Goal: Navigation & Orientation: Find specific page/section

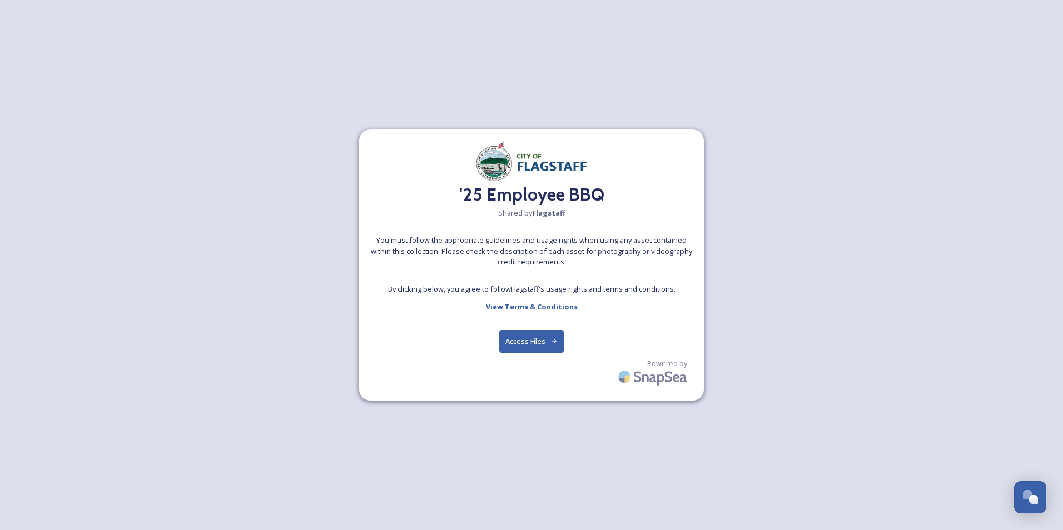
click at [514, 336] on button "Access Files" at bounding box center [531, 341] width 65 height 23
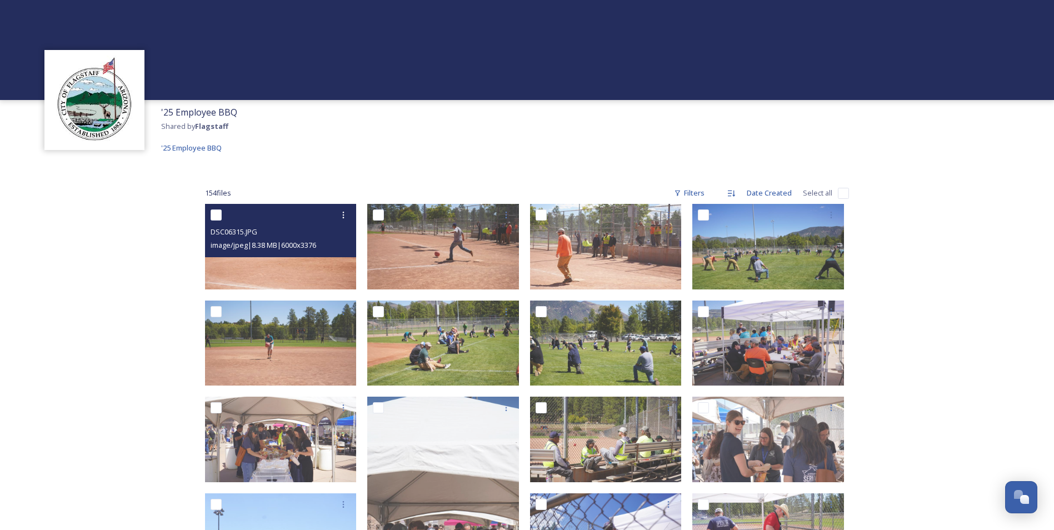
click at [338, 258] on img at bounding box center [281, 247] width 152 height 86
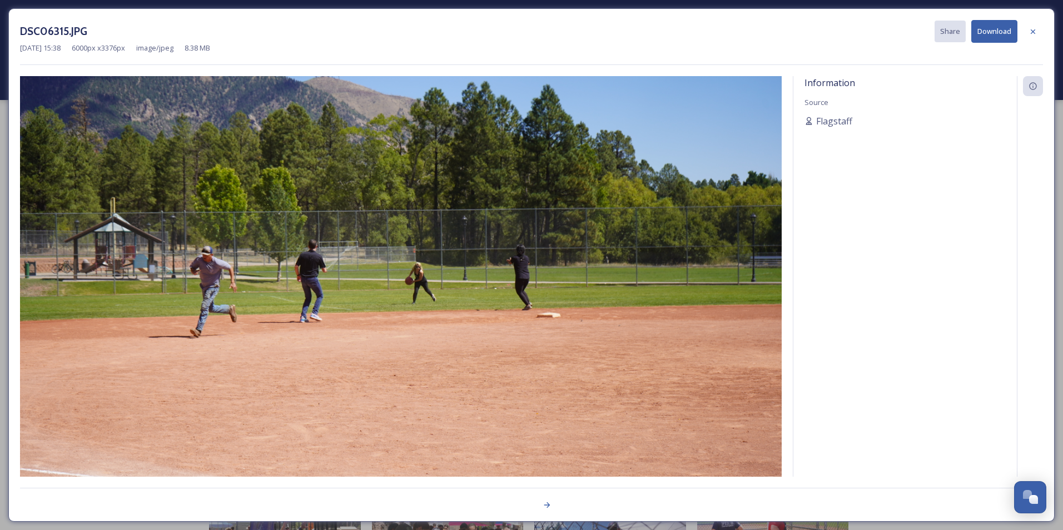
click at [581, 270] on img at bounding box center [400, 290] width 761 height 429
click at [666, 293] on img at bounding box center [400, 290] width 761 height 429
click at [1040, 31] on div at bounding box center [1033, 32] width 20 height 20
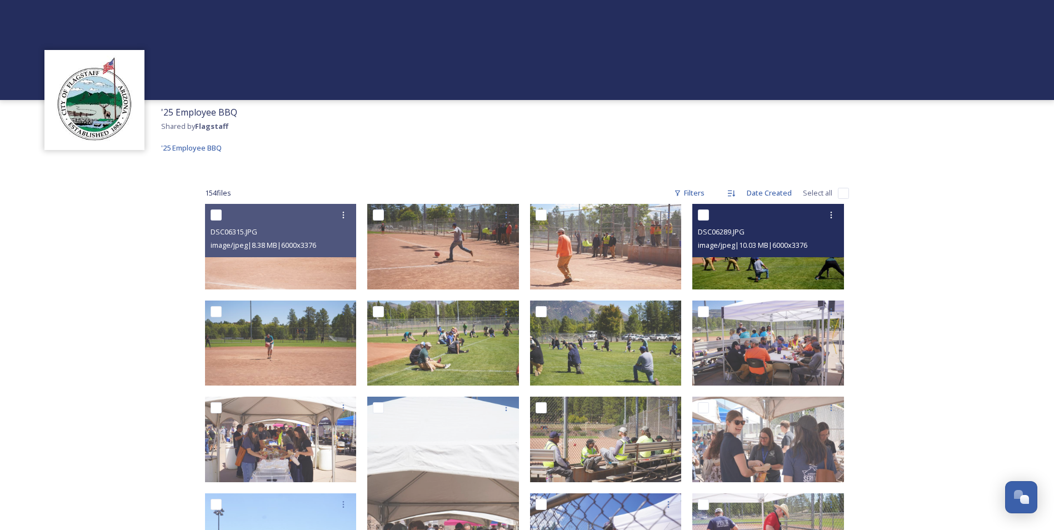
click at [757, 262] on img at bounding box center [769, 247] width 152 height 86
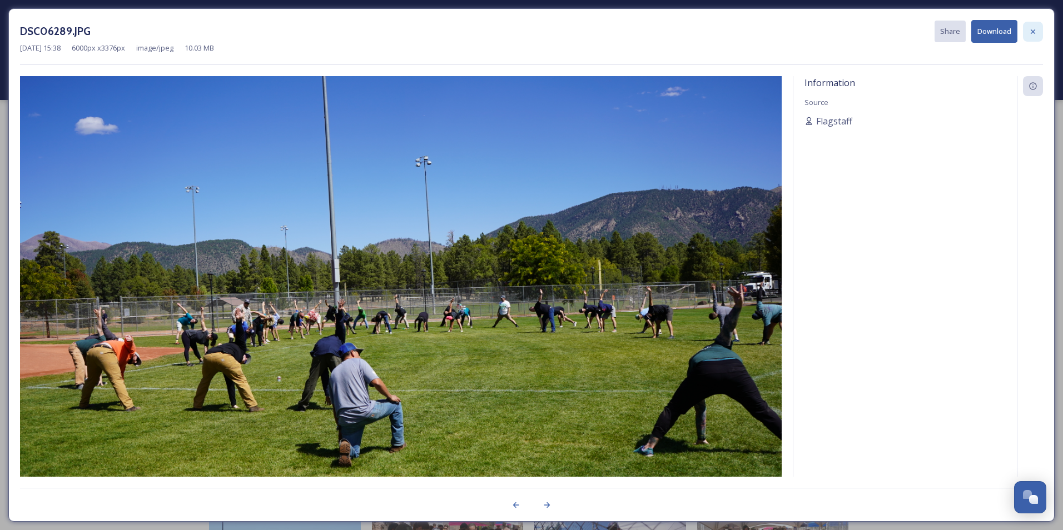
click at [1030, 36] on div at bounding box center [1033, 32] width 20 height 20
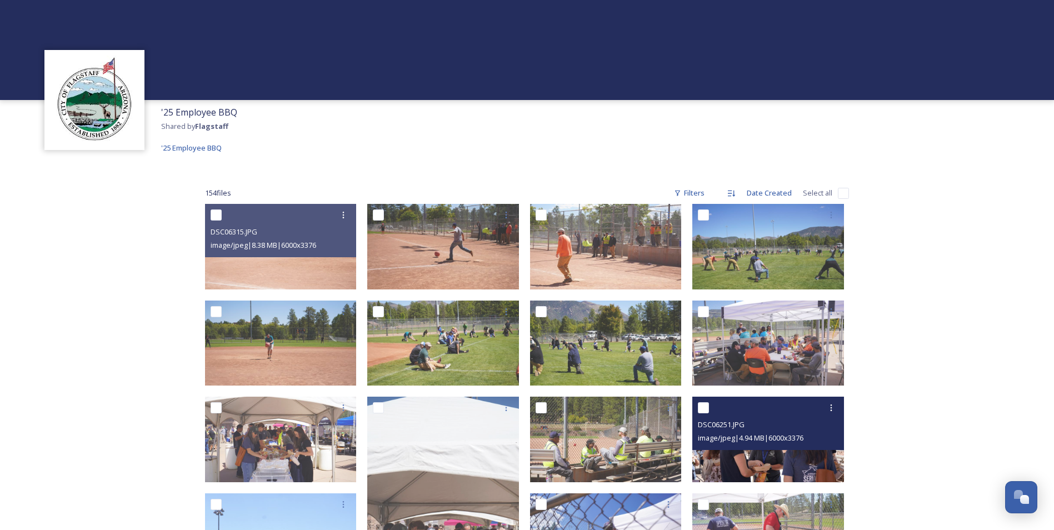
scroll to position [111, 0]
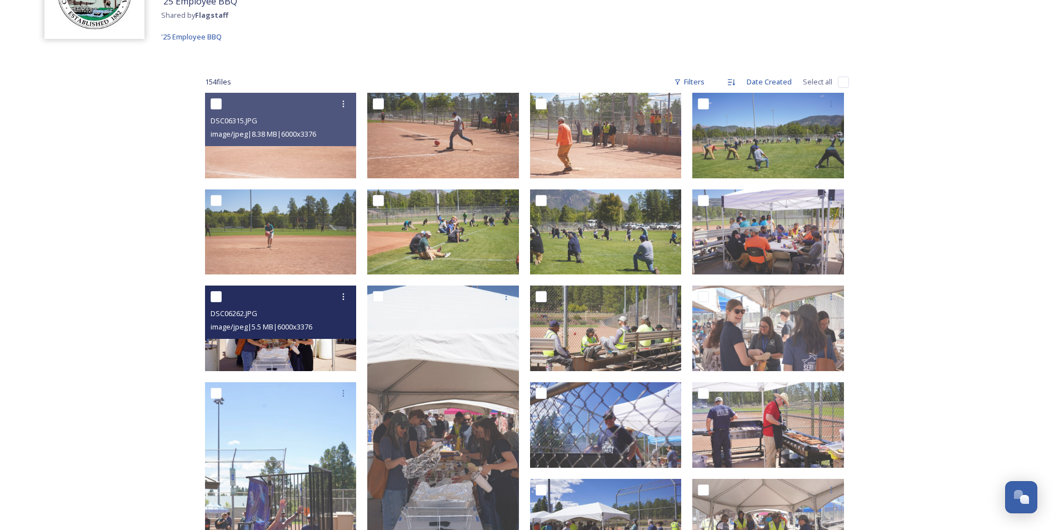
click at [313, 351] on img at bounding box center [281, 329] width 152 height 86
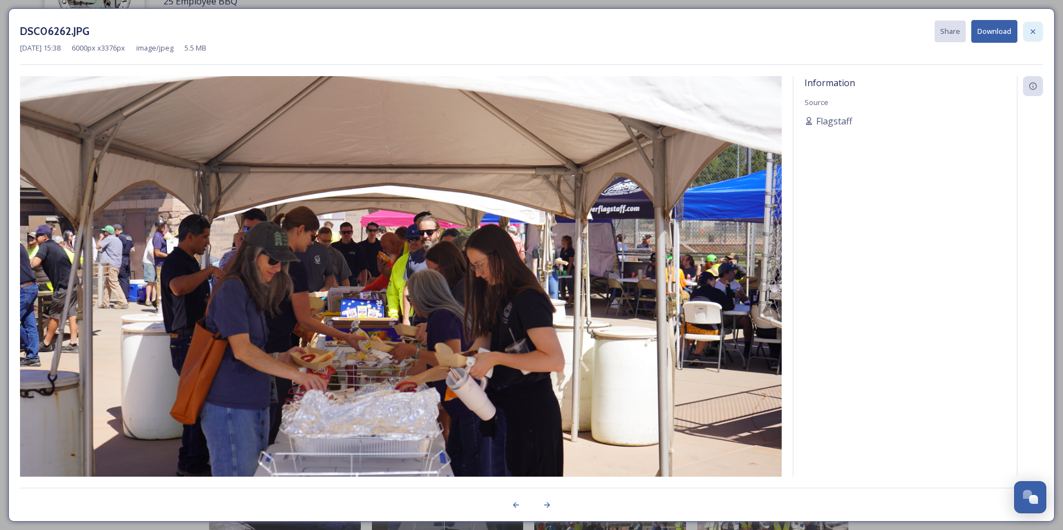
click at [1039, 25] on div at bounding box center [1033, 32] width 20 height 20
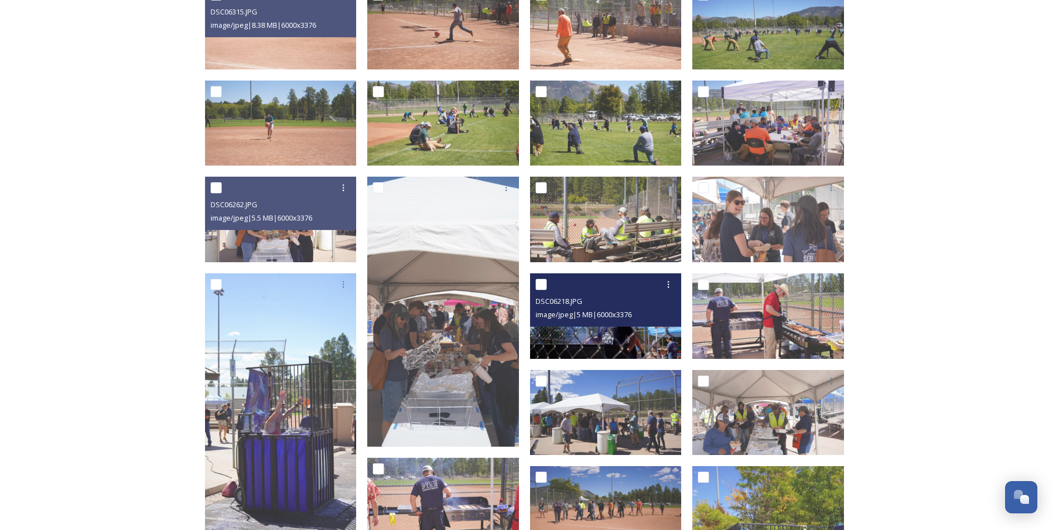
scroll to position [222, 0]
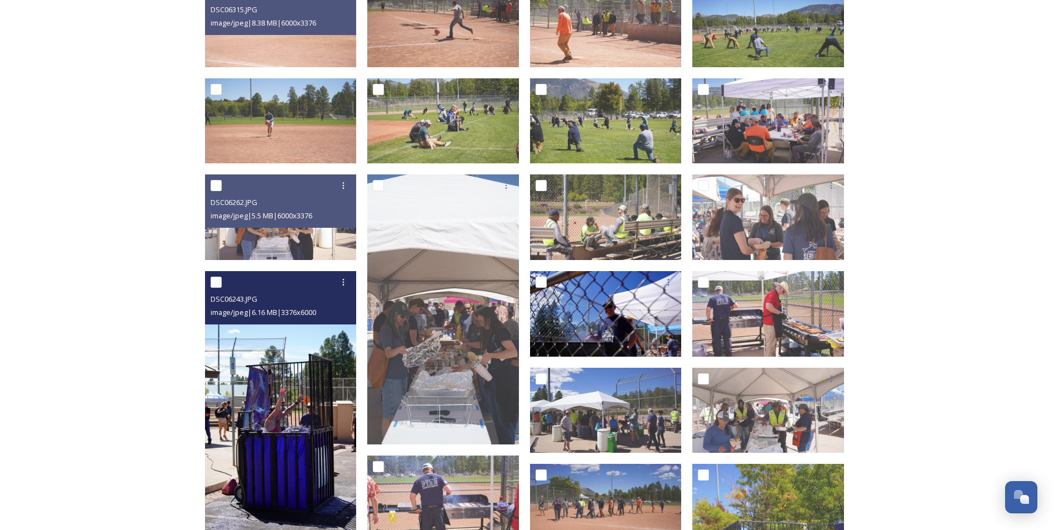
click at [302, 451] on img at bounding box center [281, 406] width 152 height 270
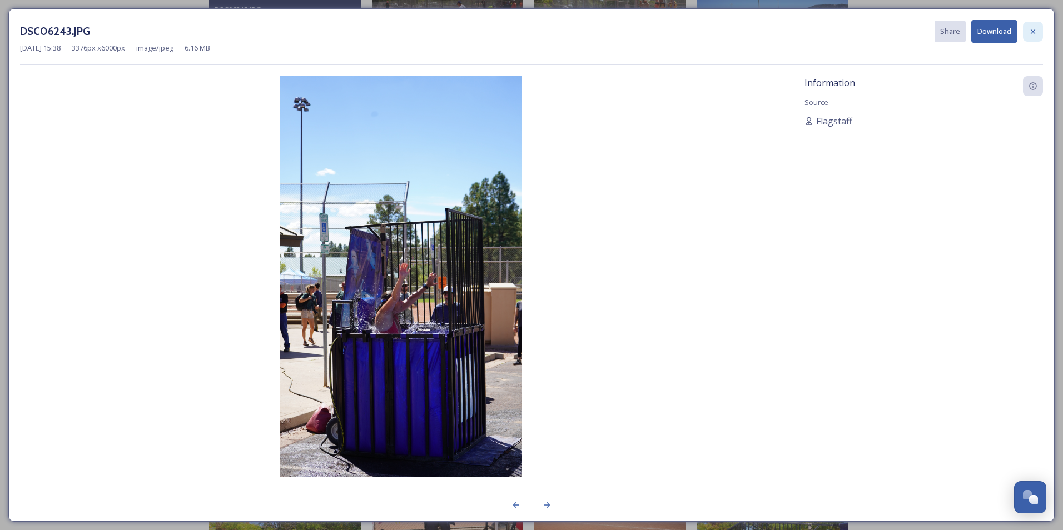
click at [1037, 30] on icon at bounding box center [1032, 31] width 9 height 9
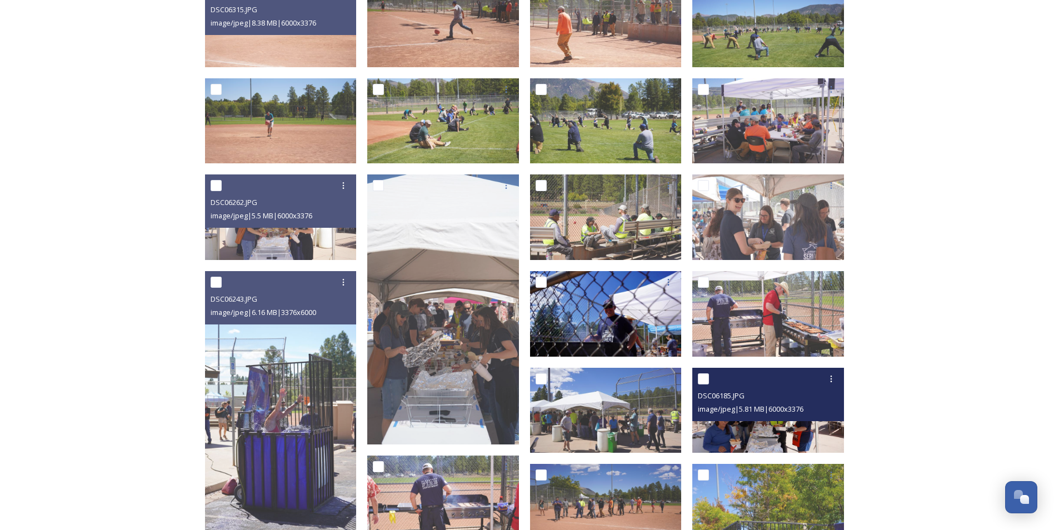
click at [705, 414] on div "image/jpeg | 5.81 MB | 6000 x 3376" at bounding box center [769, 408] width 143 height 13
click at [735, 432] on img at bounding box center [769, 411] width 152 height 86
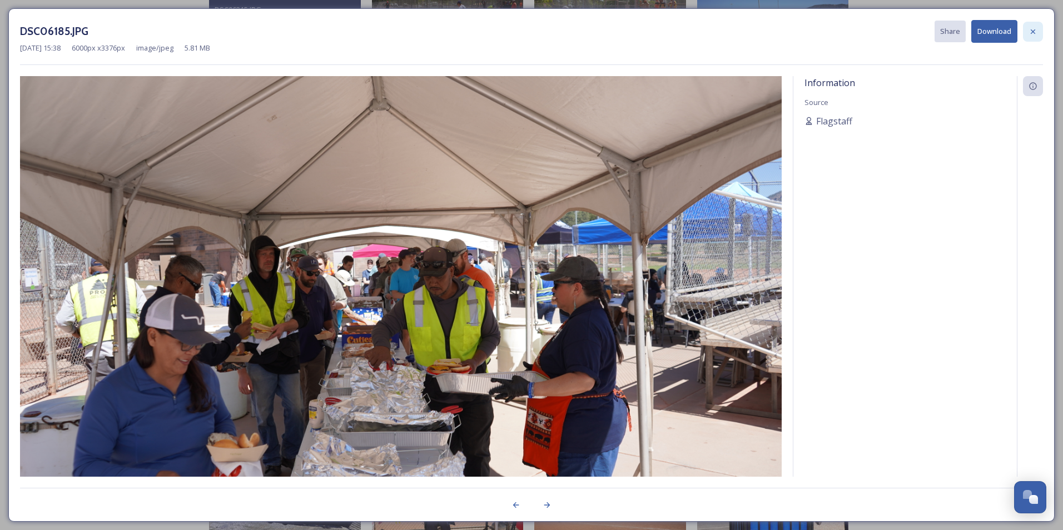
click at [1030, 35] on icon at bounding box center [1032, 31] width 9 height 9
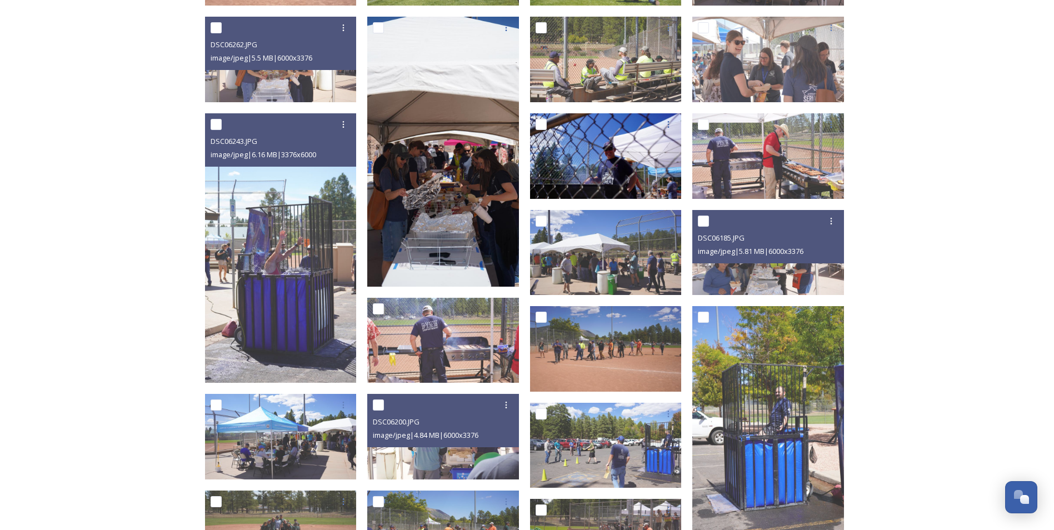
scroll to position [445, 0]
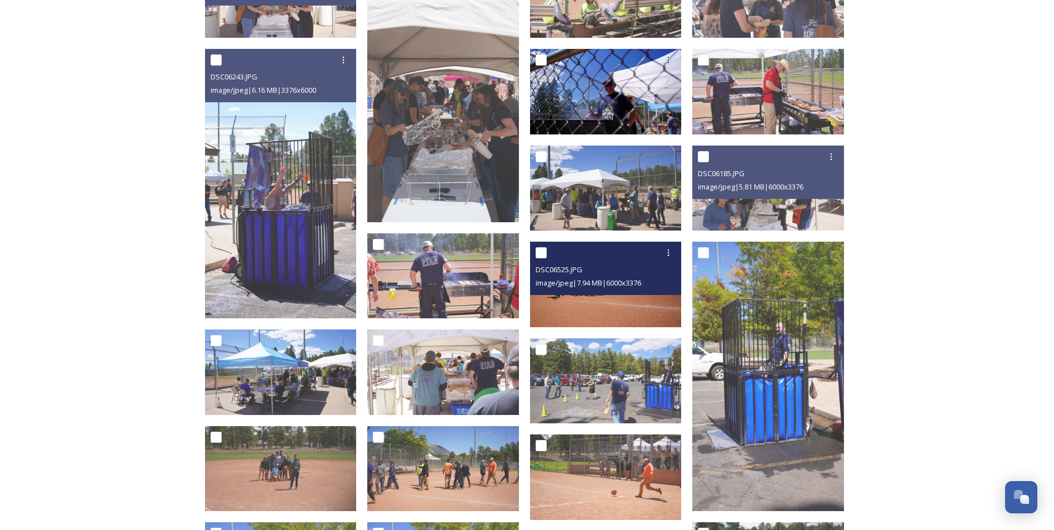
click at [605, 283] on span "image/jpeg | 7.94 MB | 6000 x 3376" at bounding box center [589, 283] width 106 height 10
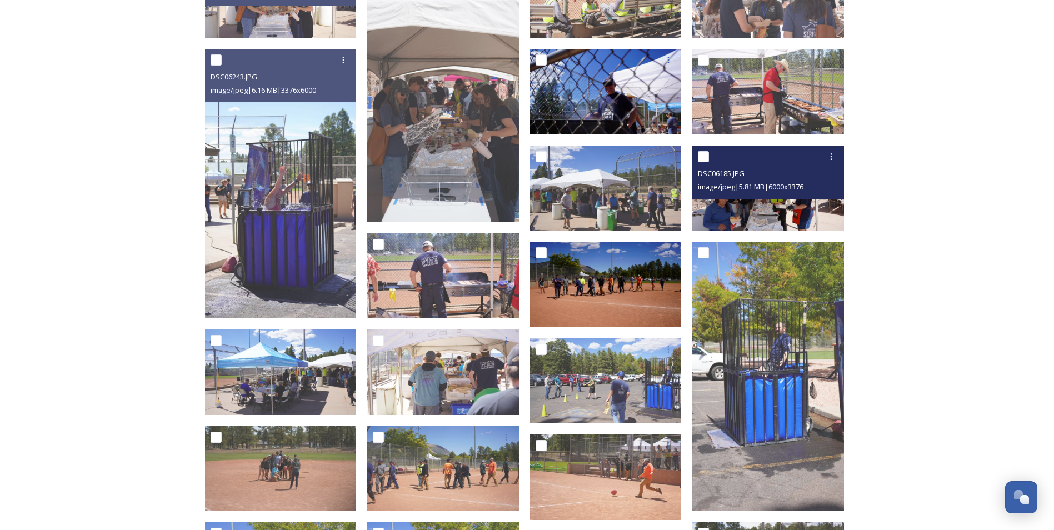
click at [745, 211] on img at bounding box center [769, 189] width 152 height 86
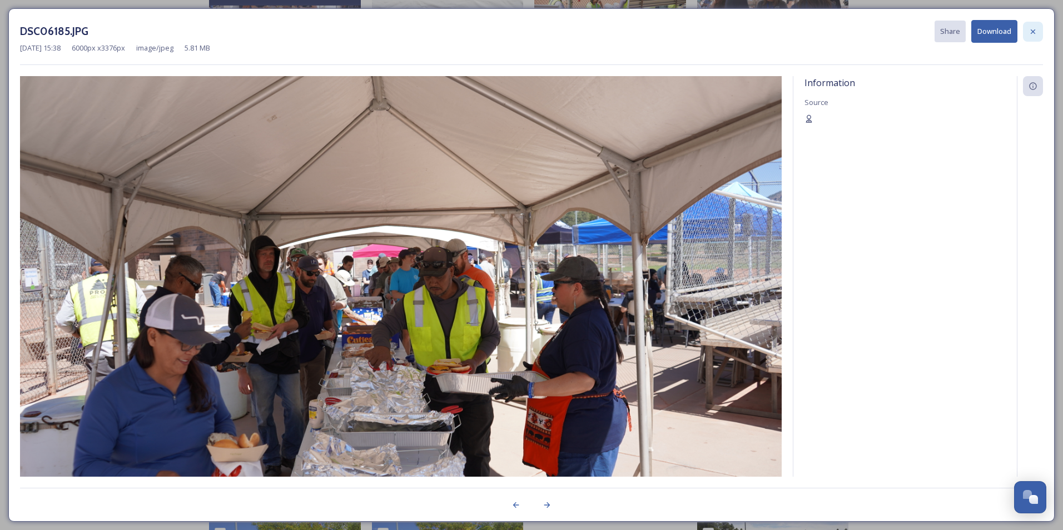
click at [1031, 29] on icon at bounding box center [1032, 31] width 9 height 9
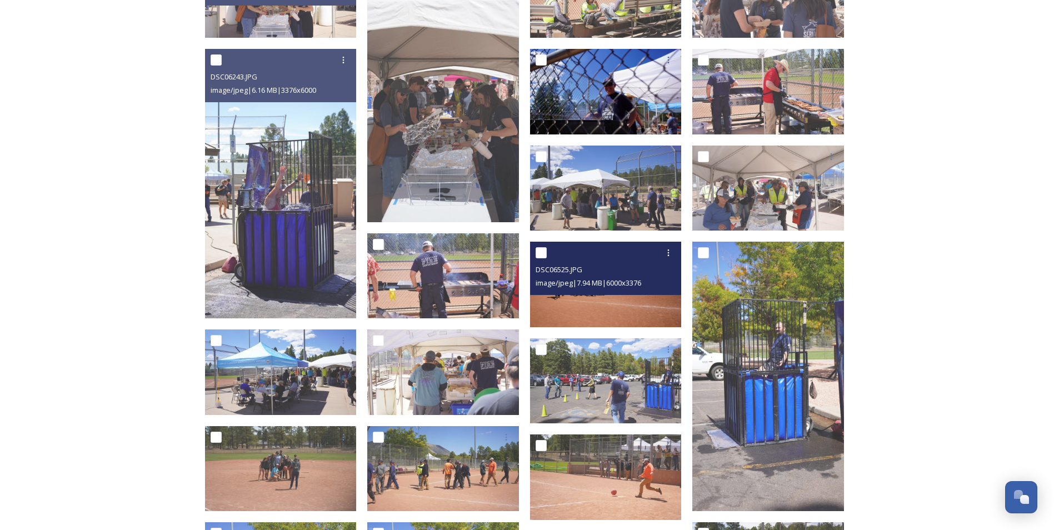
click at [616, 276] on div "image/jpeg | 7.94 MB | 6000 x 3376" at bounding box center [607, 282] width 143 height 13
click at [612, 297] on img at bounding box center [606, 285] width 152 height 86
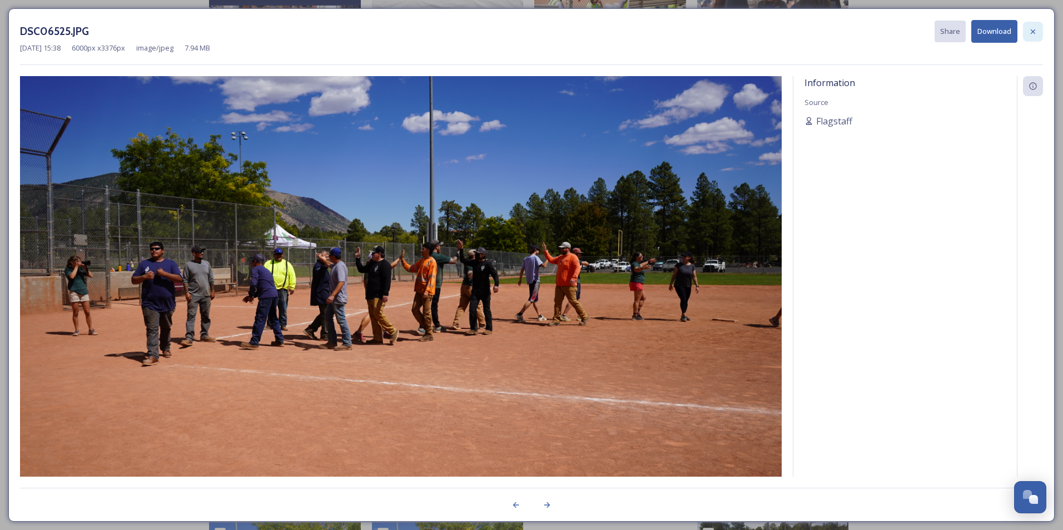
click at [1027, 31] on div at bounding box center [1033, 32] width 20 height 20
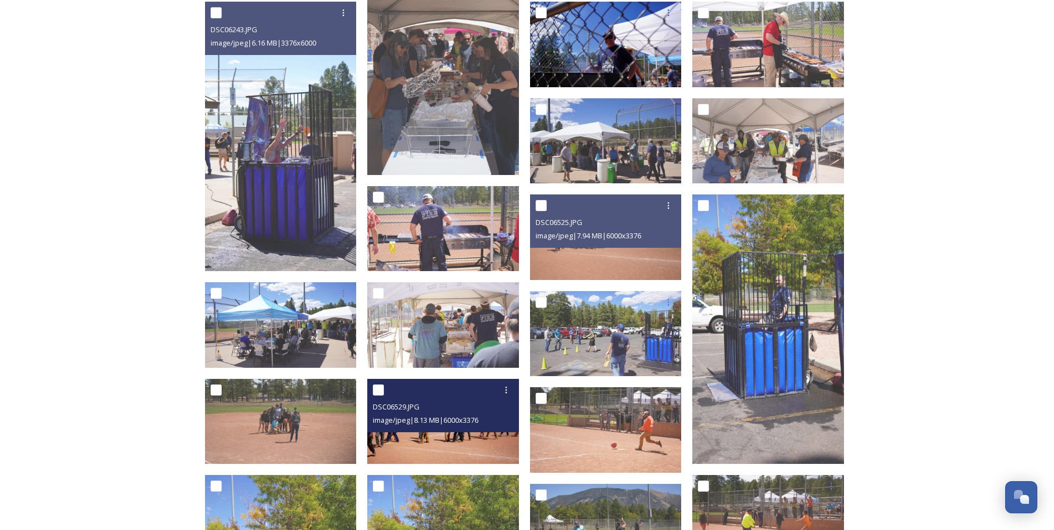
scroll to position [556, 0]
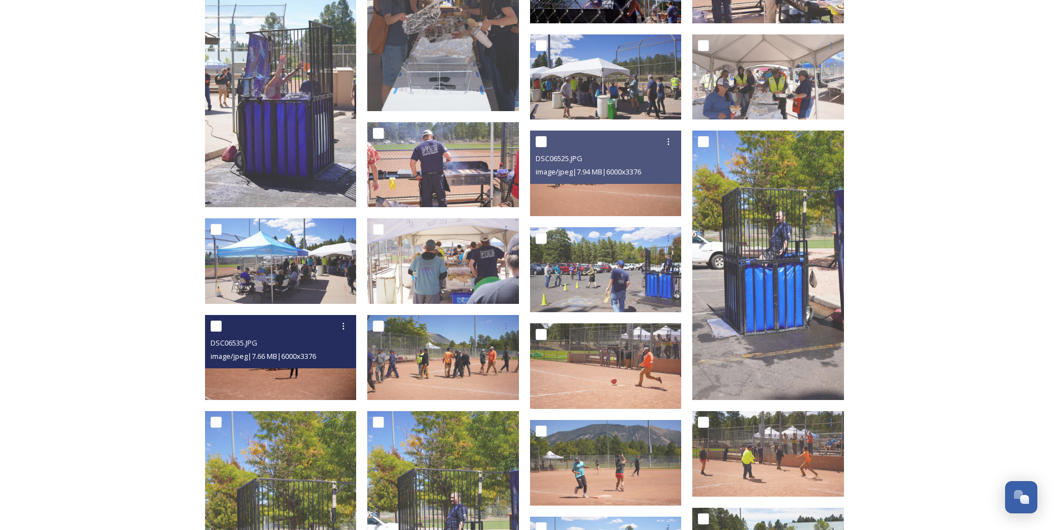
click at [289, 385] on img at bounding box center [281, 358] width 152 height 86
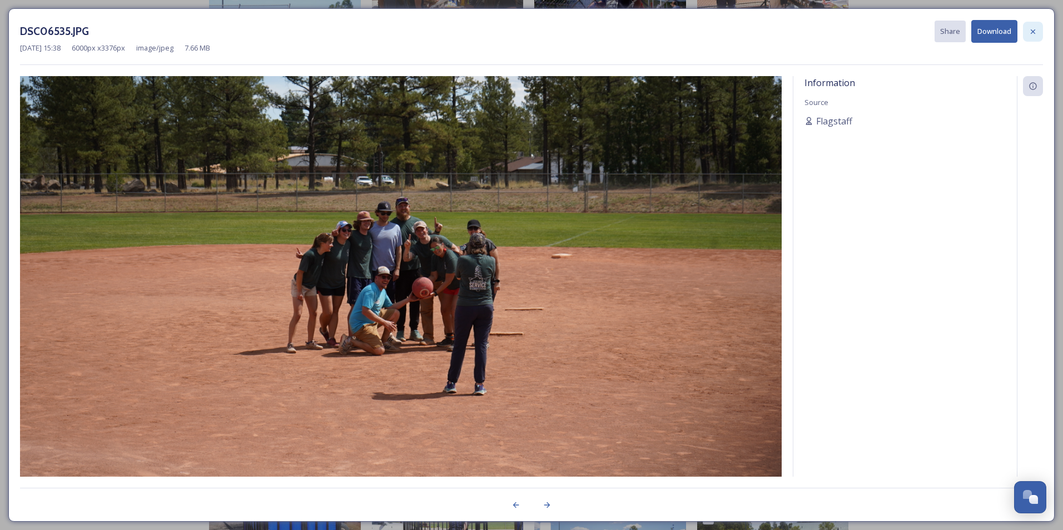
click at [1027, 28] on div at bounding box center [1033, 32] width 20 height 20
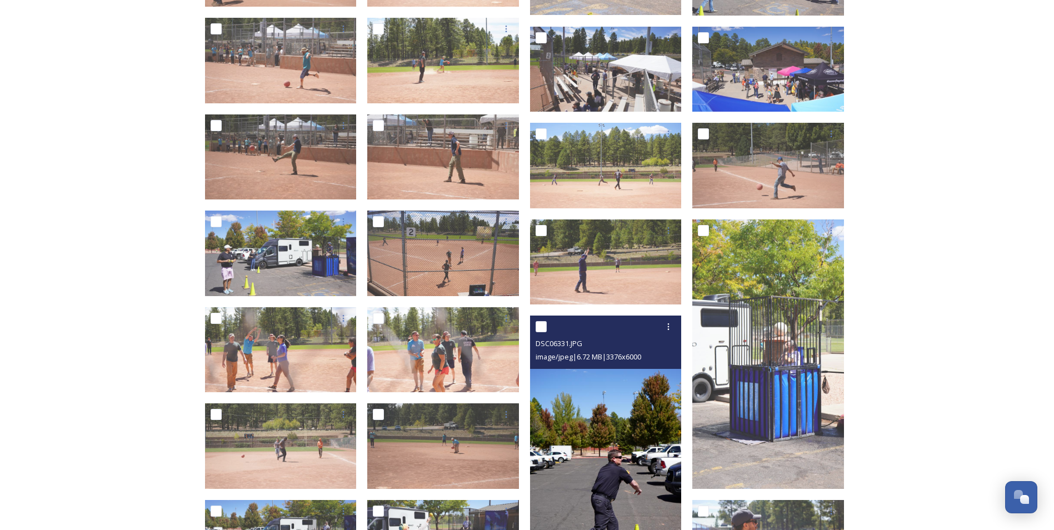
scroll to position [1667, 0]
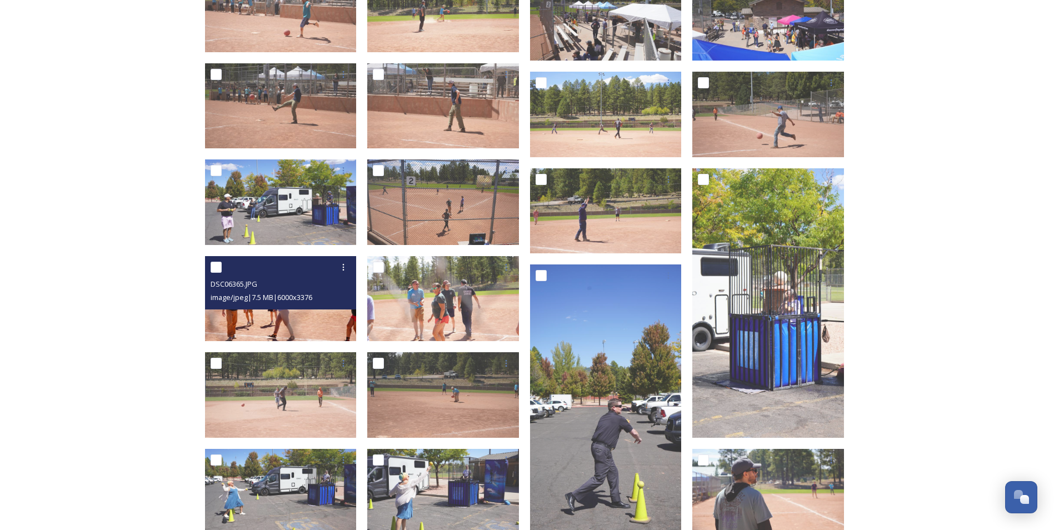
click at [315, 320] on img at bounding box center [281, 299] width 152 height 86
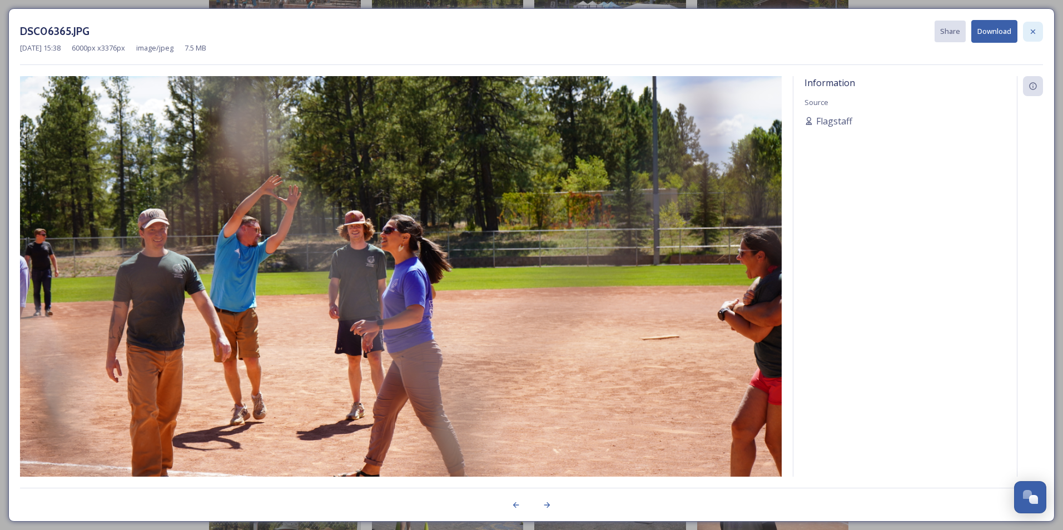
click at [1037, 33] on div at bounding box center [1033, 32] width 20 height 20
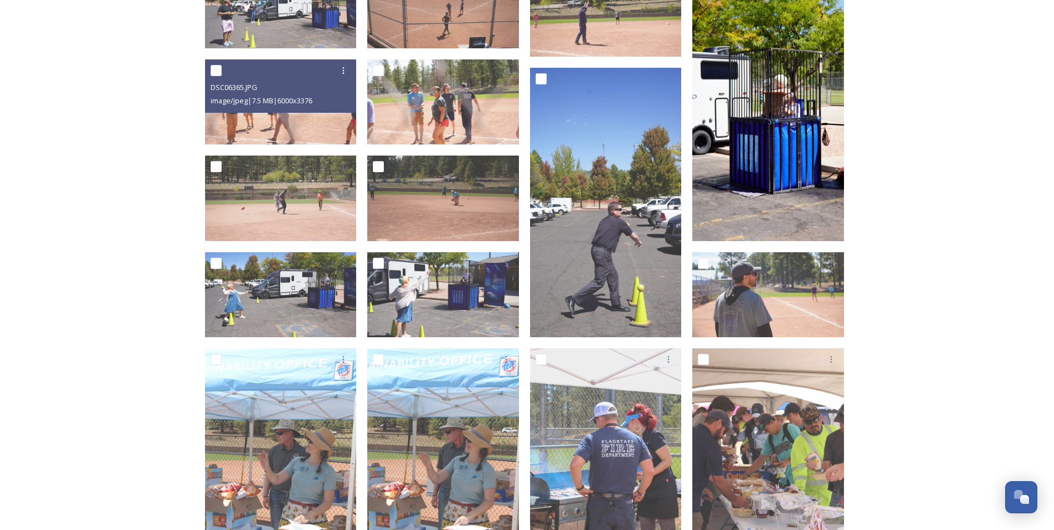
scroll to position [1945, 0]
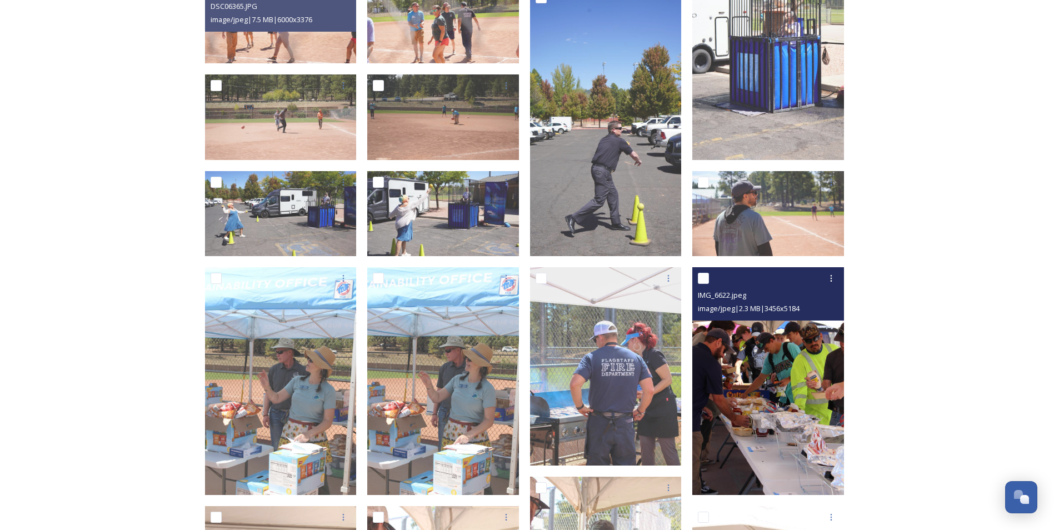
click at [765, 419] on img at bounding box center [769, 381] width 152 height 228
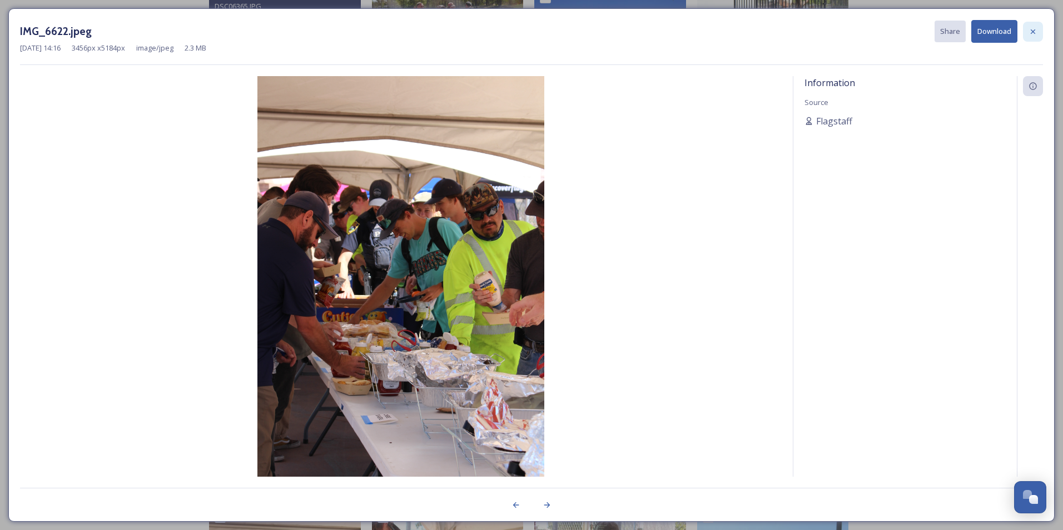
click at [1038, 30] on div at bounding box center [1033, 32] width 20 height 20
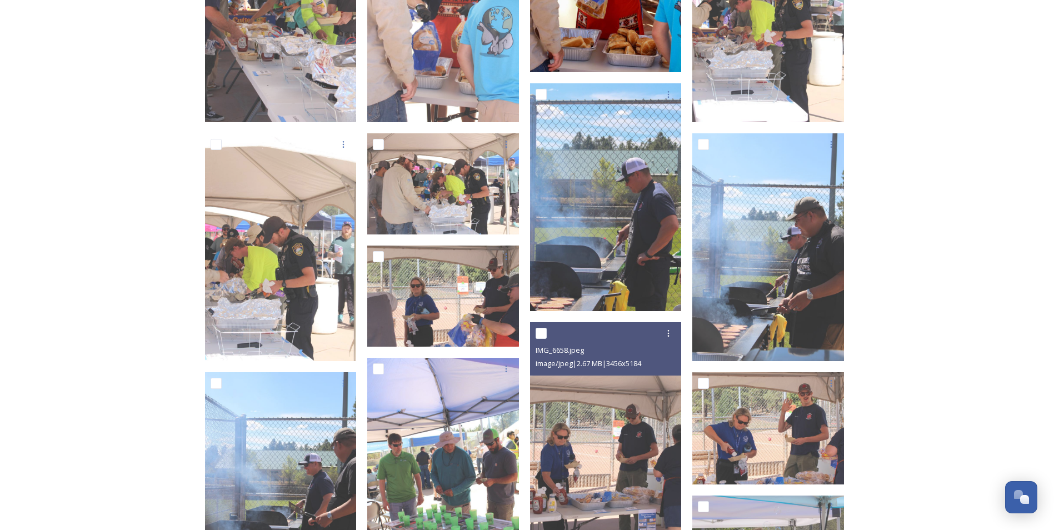
scroll to position [2612, 0]
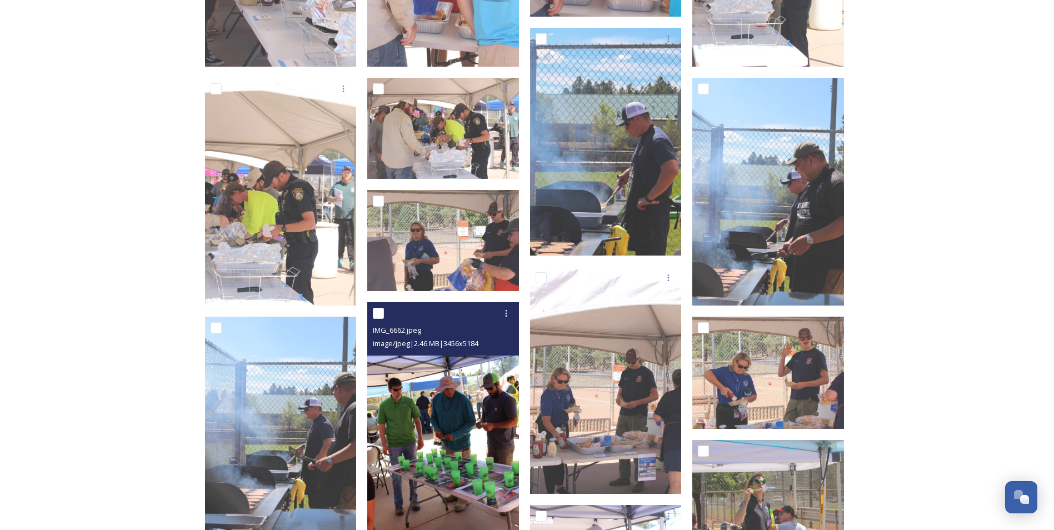
click at [476, 441] on img at bounding box center [443, 416] width 152 height 228
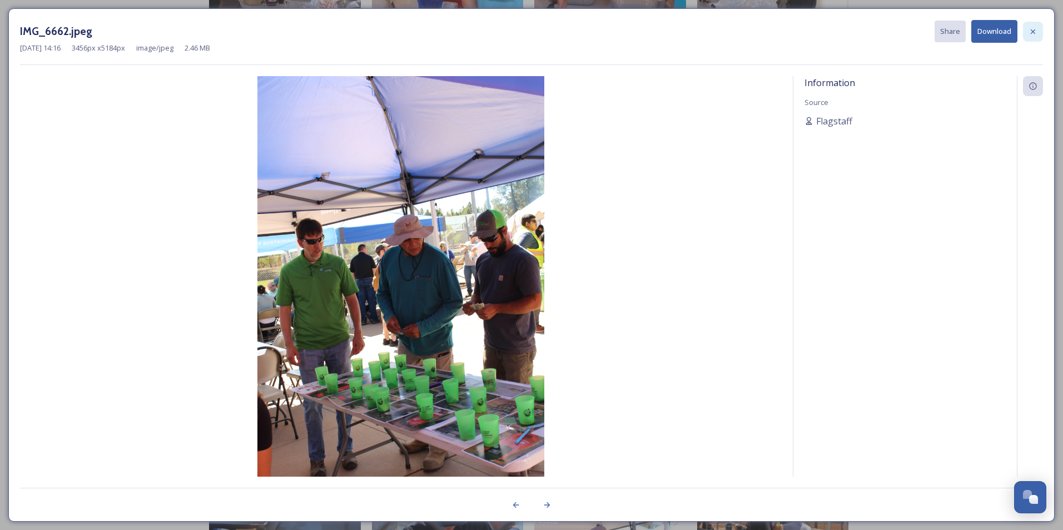
click at [1033, 31] on icon at bounding box center [1032, 31] width 9 height 9
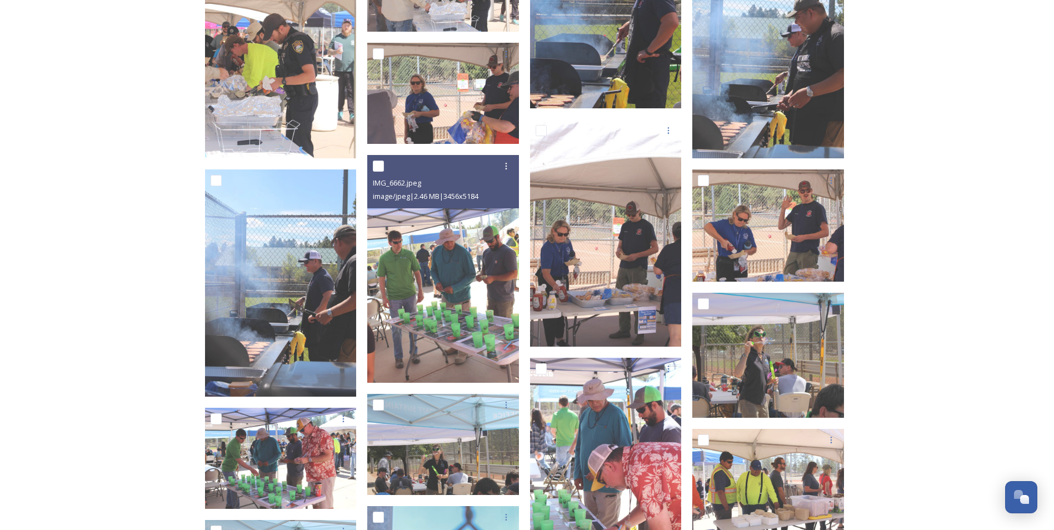
scroll to position [2779, 0]
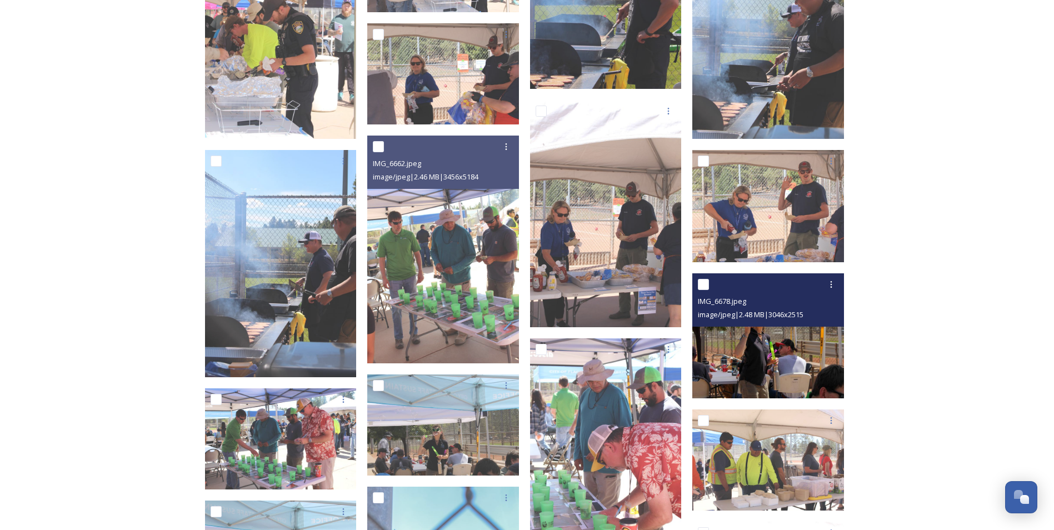
click at [775, 387] on img at bounding box center [769, 335] width 152 height 125
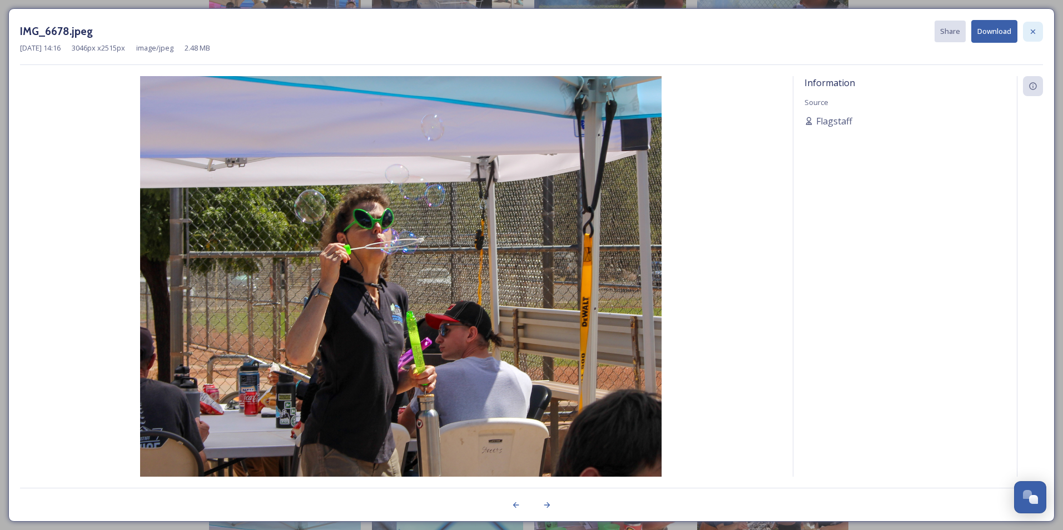
click at [1032, 31] on icon at bounding box center [1032, 31] width 4 height 4
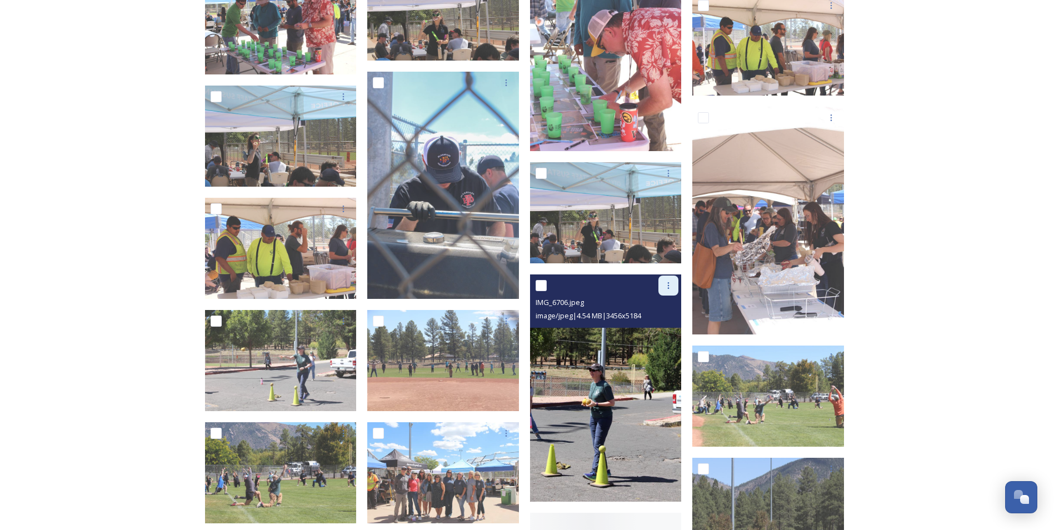
scroll to position [3224, 0]
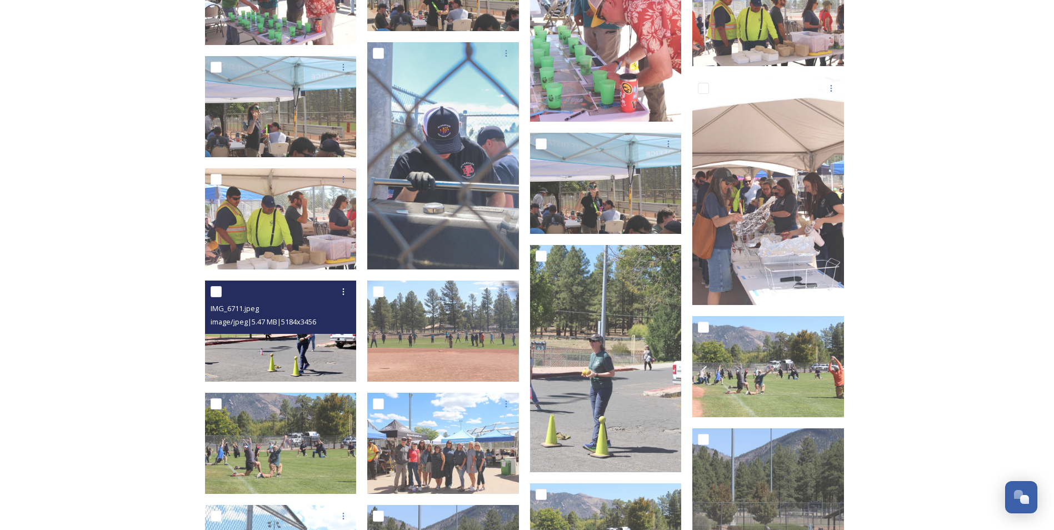
click at [296, 342] on img at bounding box center [281, 331] width 152 height 101
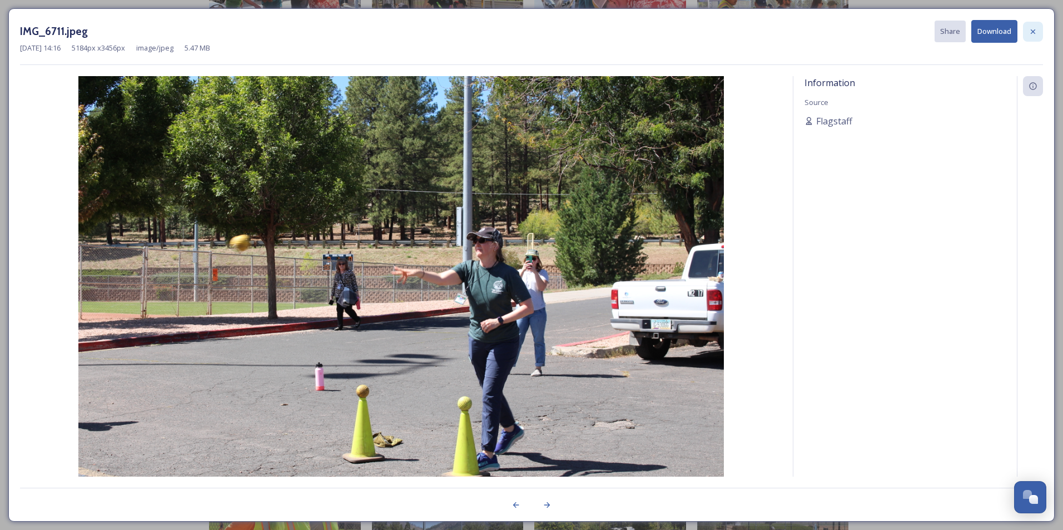
click at [1037, 37] on div at bounding box center [1033, 32] width 20 height 20
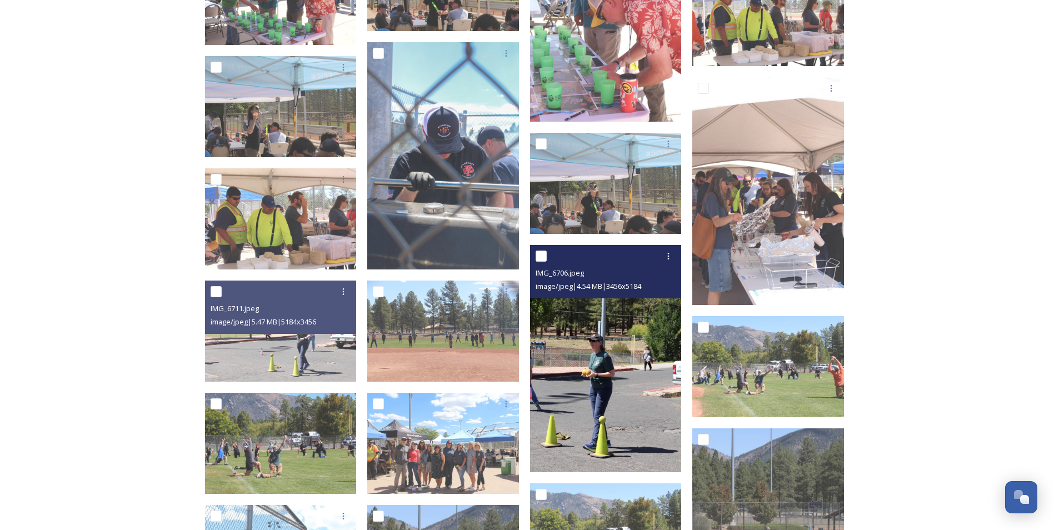
click at [629, 425] on img at bounding box center [606, 359] width 152 height 228
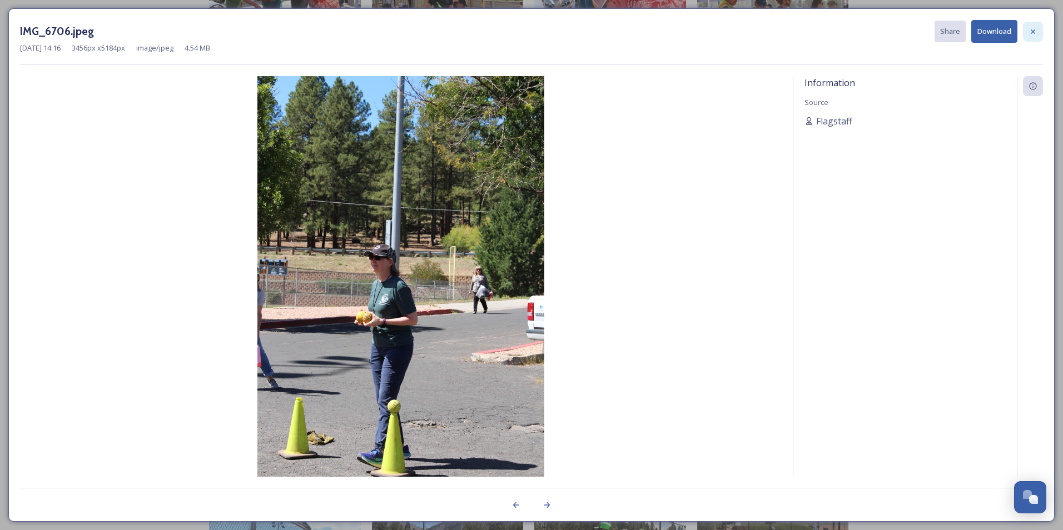
click at [1035, 38] on div at bounding box center [1033, 32] width 20 height 20
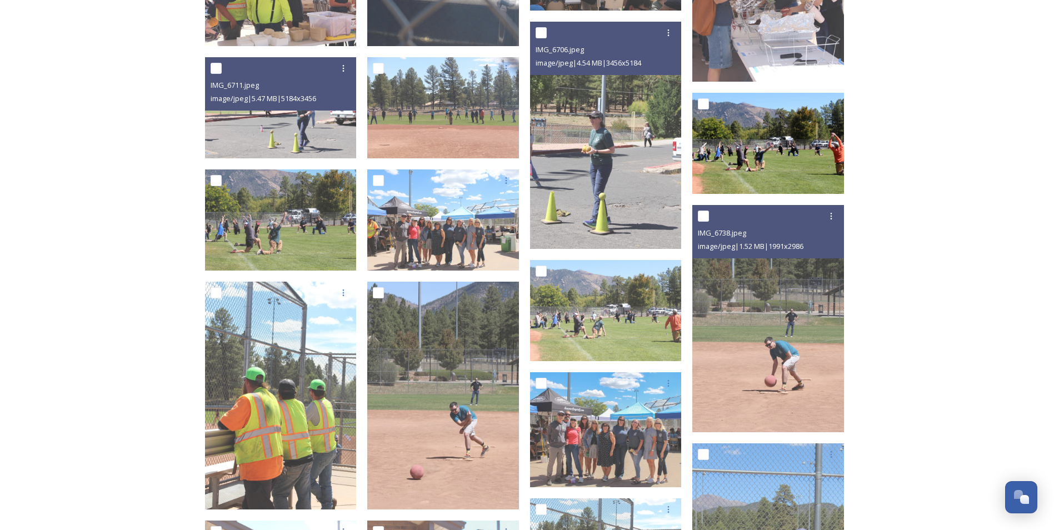
scroll to position [3501, 0]
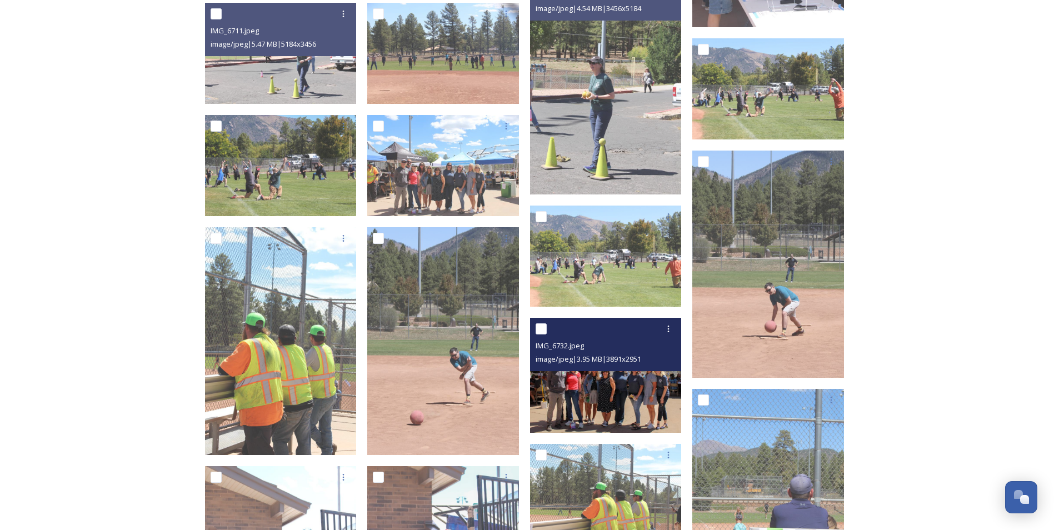
click at [630, 392] on img at bounding box center [606, 375] width 152 height 115
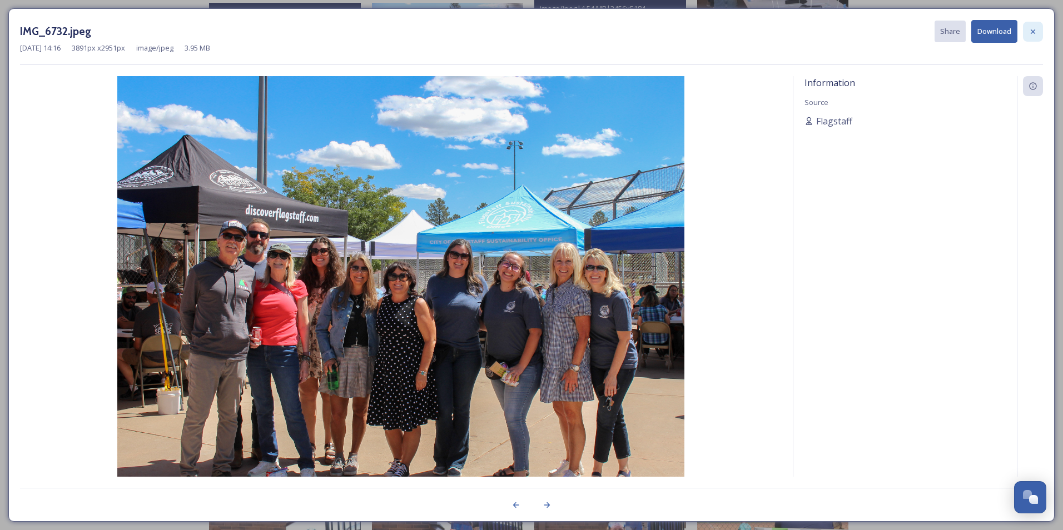
click at [1032, 38] on div at bounding box center [1033, 32] width 20 height 20
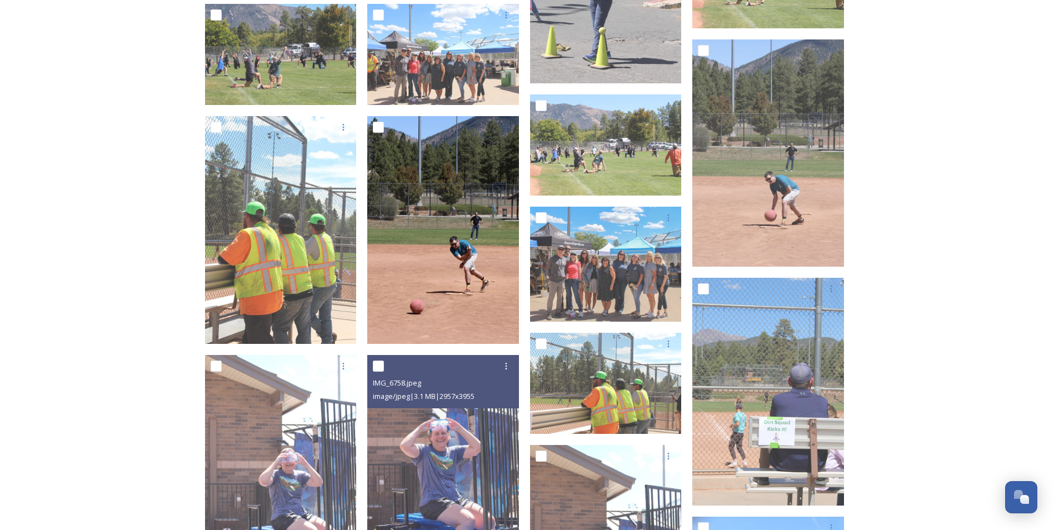
scroll to position [3724, 0]
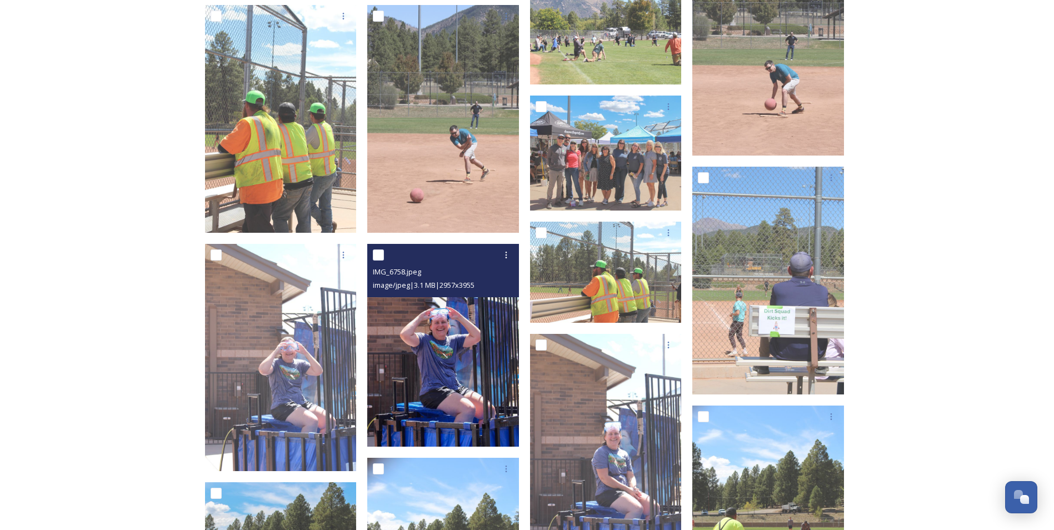
click at [446, 405] on img at bounding box center [443, 345] width 152 height 203
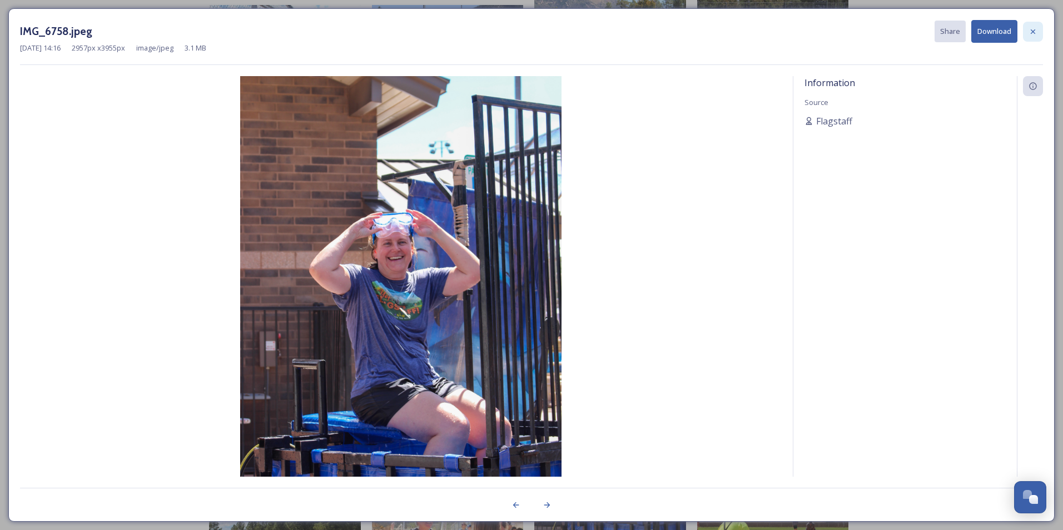
click at [1032, 36] on div at bounding box center [1033, 32] width 20 height 20
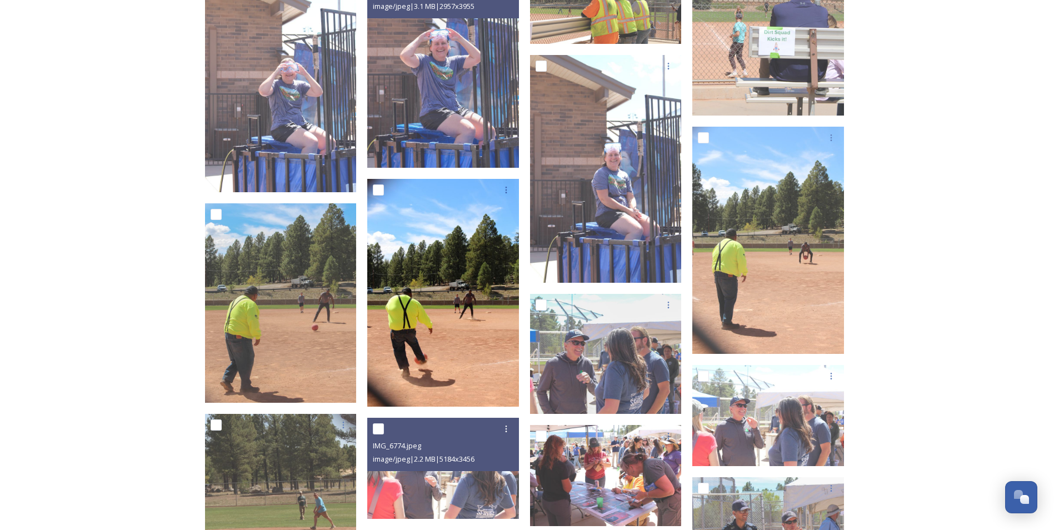
scroll to position [4057, 0]
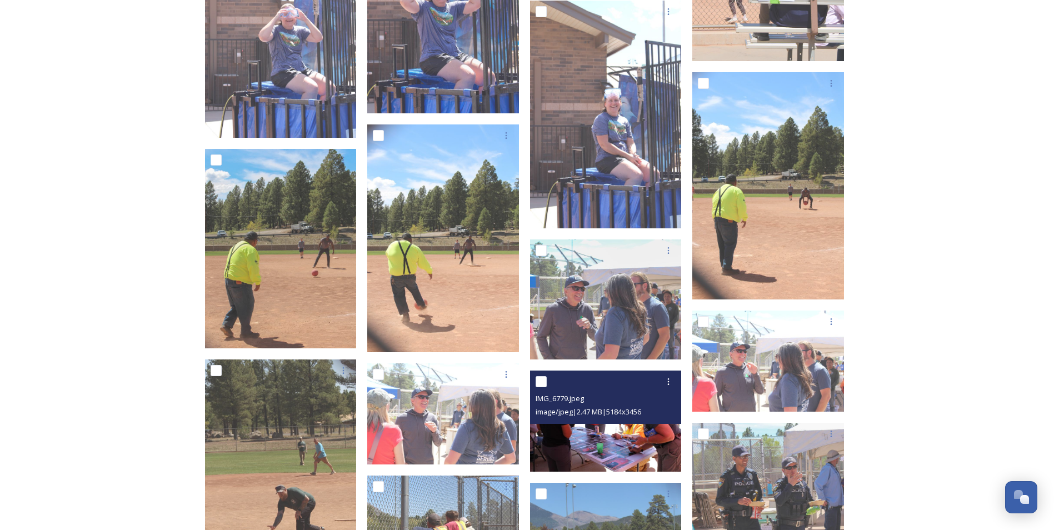
click at [605, 446] on img at bounding box center [606, 420] width 152 height 101
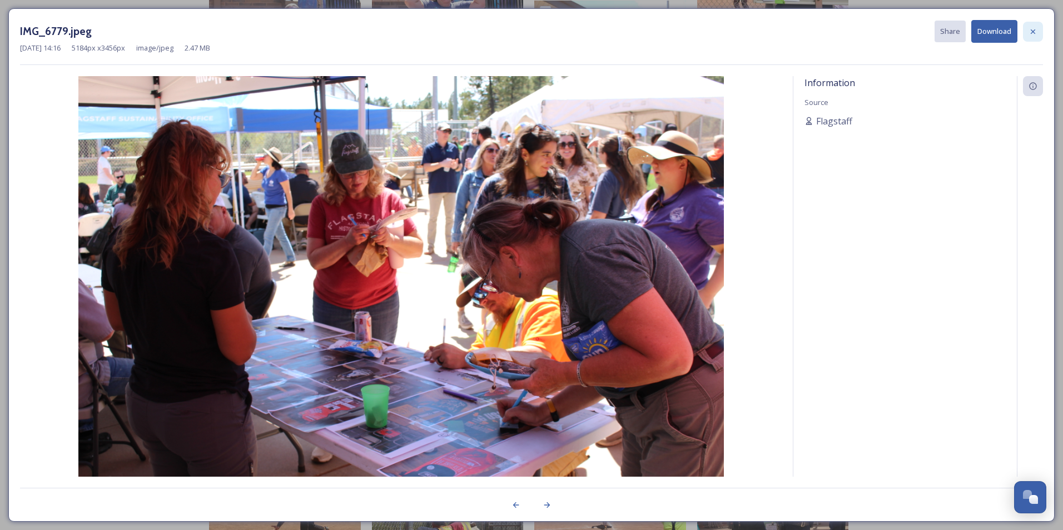
click at [1033, 39] on div at bounding box center [1033, 32] width 20 height 20
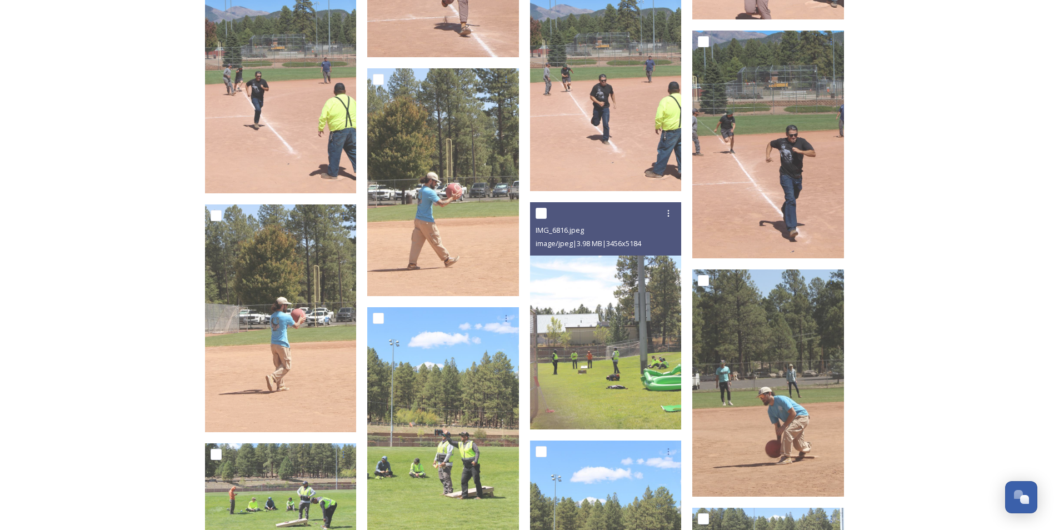
scroll to position [4835, 0]
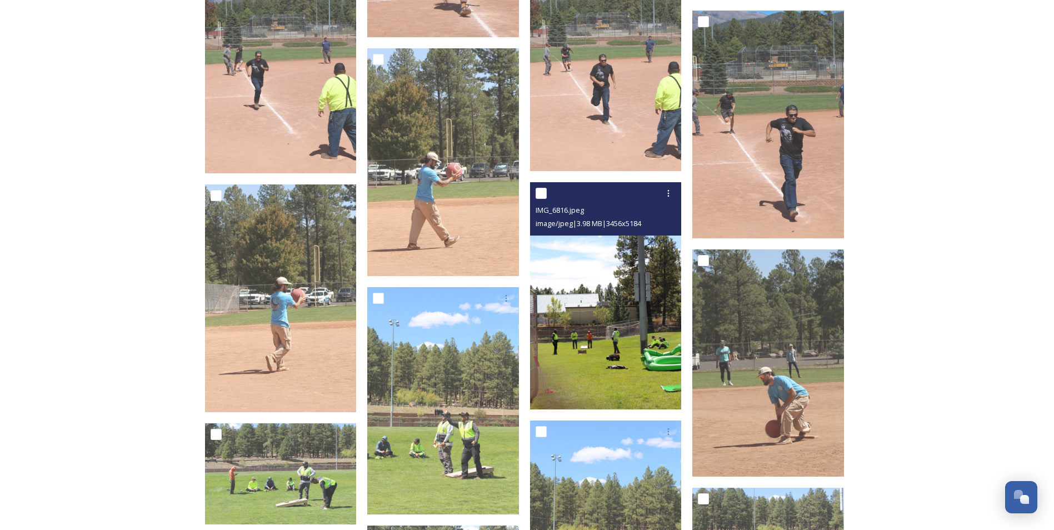
click at [652, 366] on img at bounding box center [606, 296] width 152 height 228
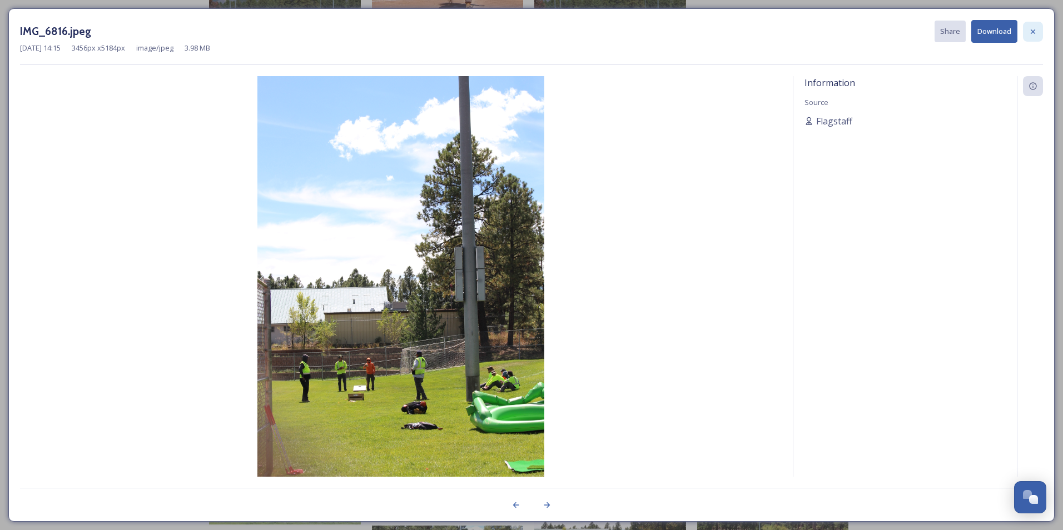
click at [1037, 34] on icon at bounding box center [1032, 31] width 9 height 9
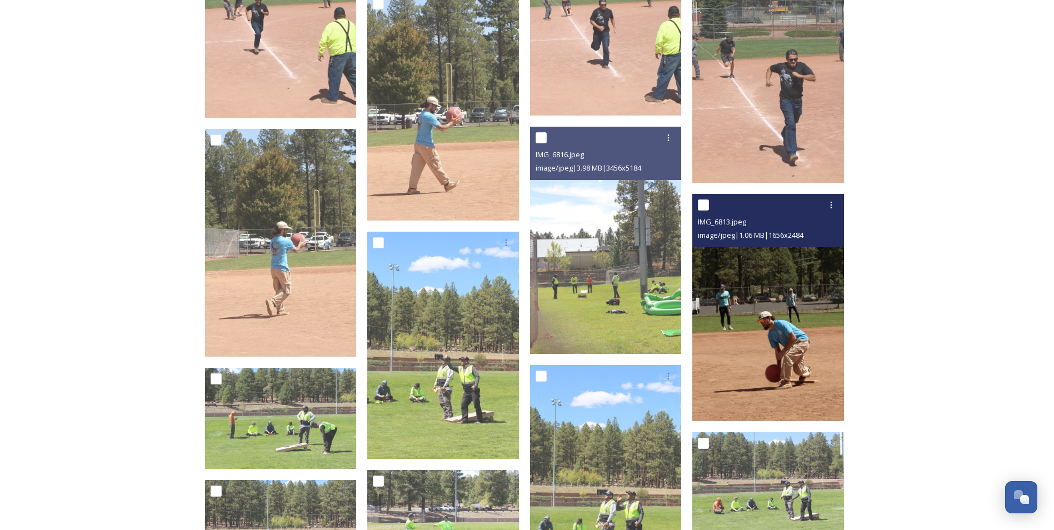
scroll to position [5002, 0]
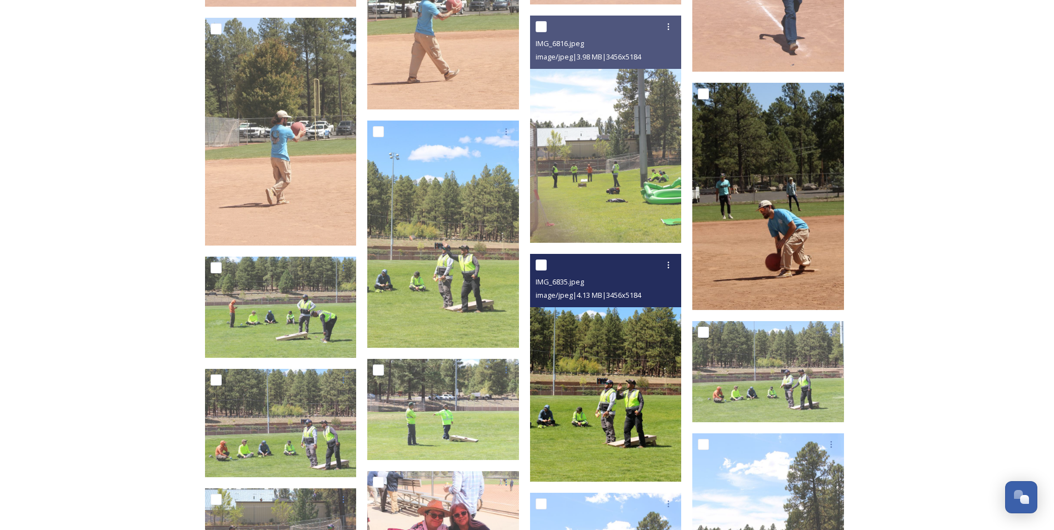
click at [608, 435] on img at bounding box center [606, 368] width 152 height 228
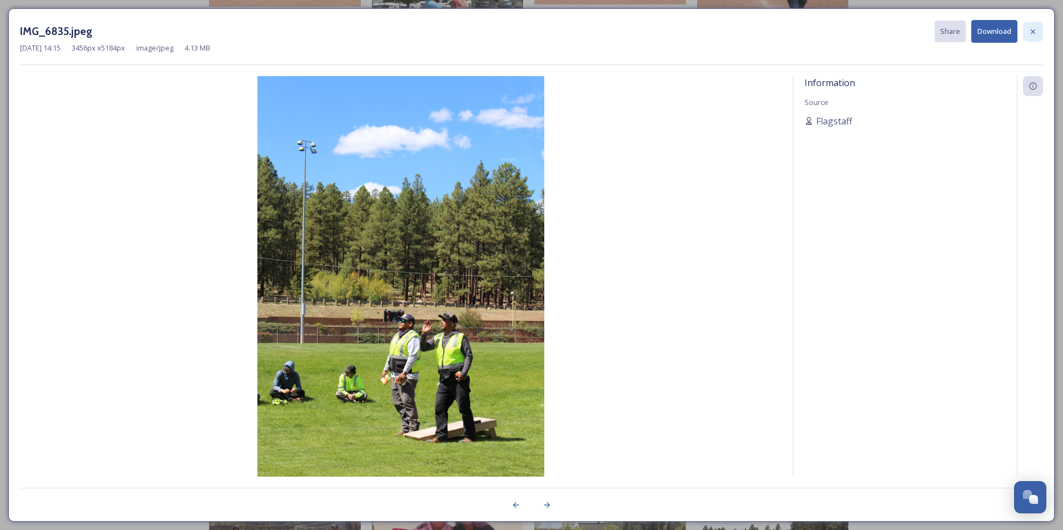
click at [1029, 36] on icon at bounding box center [1032, 31] width 9 height 9
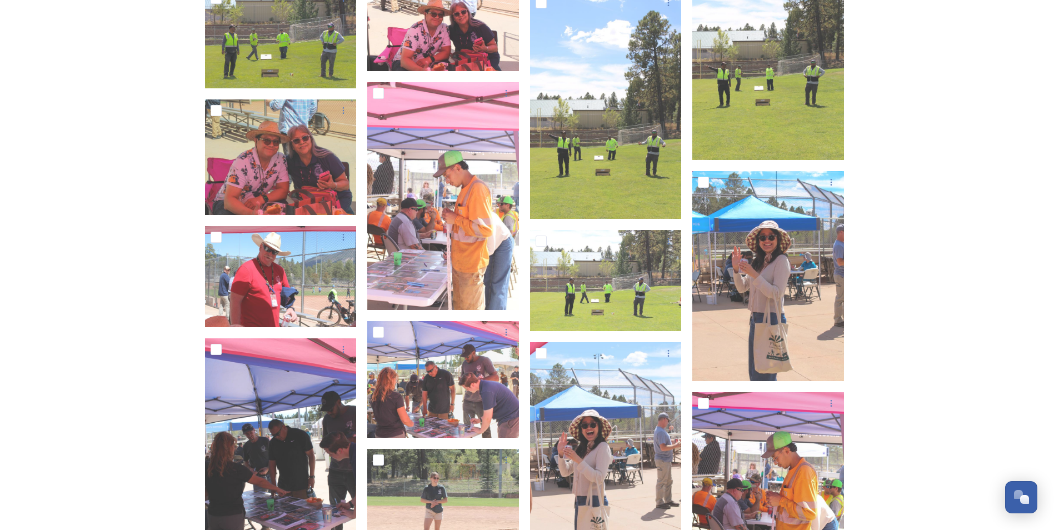
scroll to position [5558, 0]
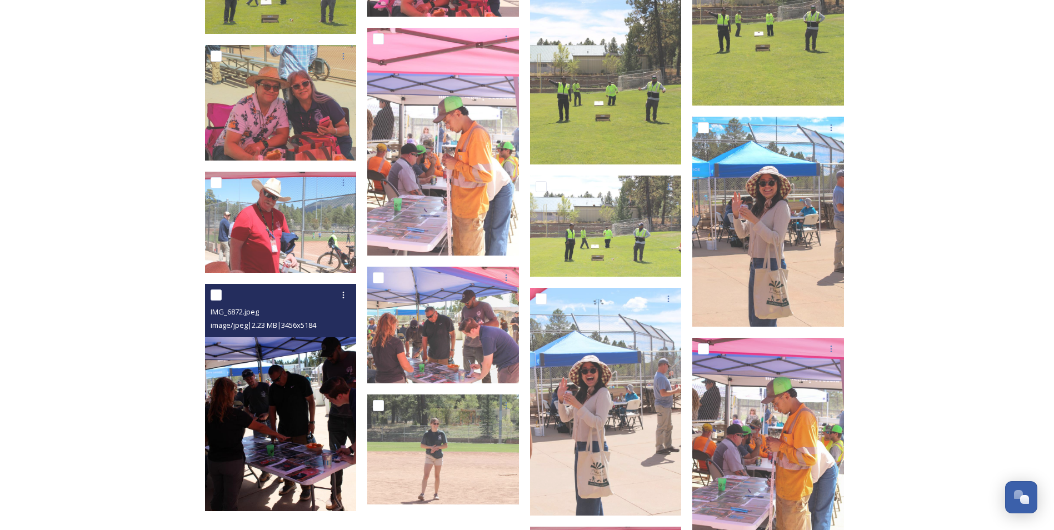
click at [271, 436] on img at bounding box center [281, 398] width 152 height 228
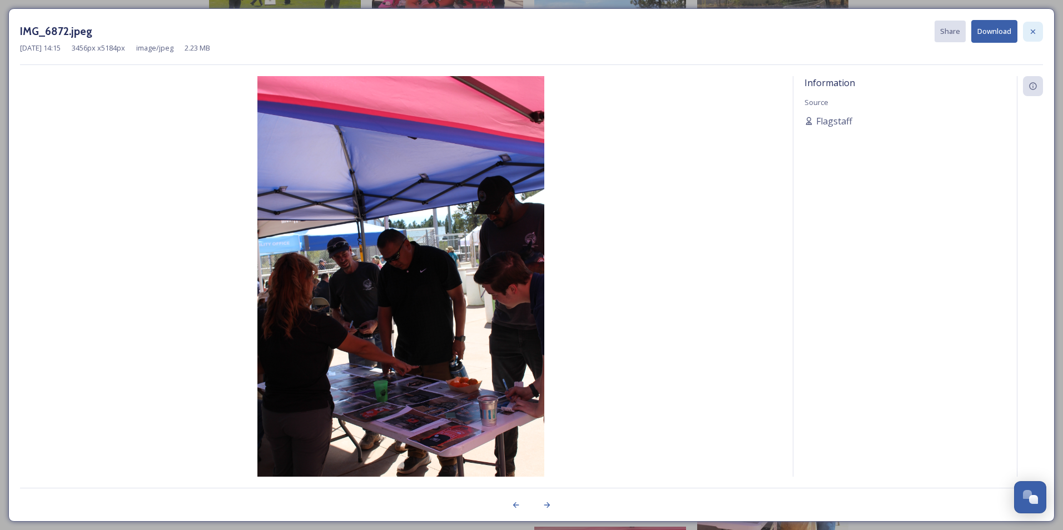
click at [1027, 36] on div at bounding box center [1033, 32] width 20 height 20
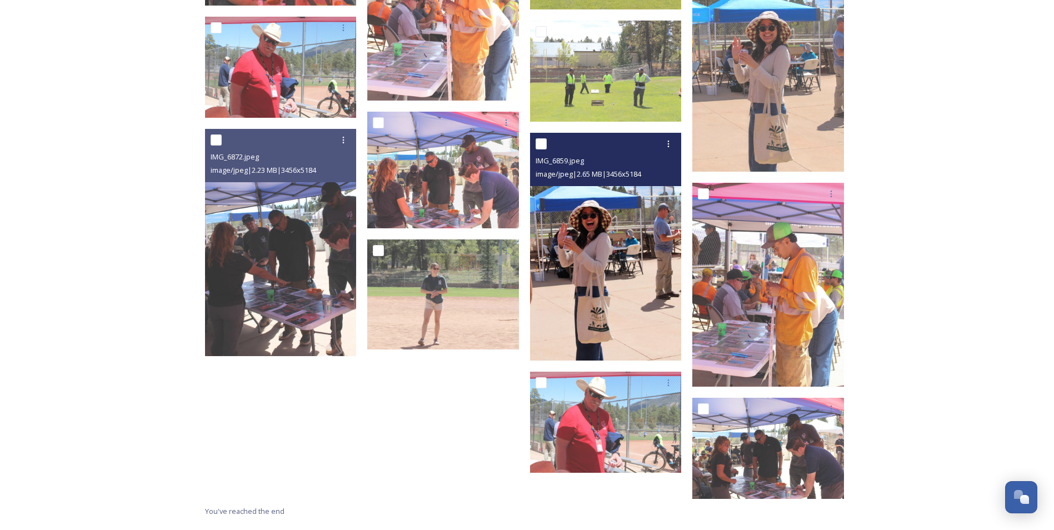
scroll to position [5759, 0]
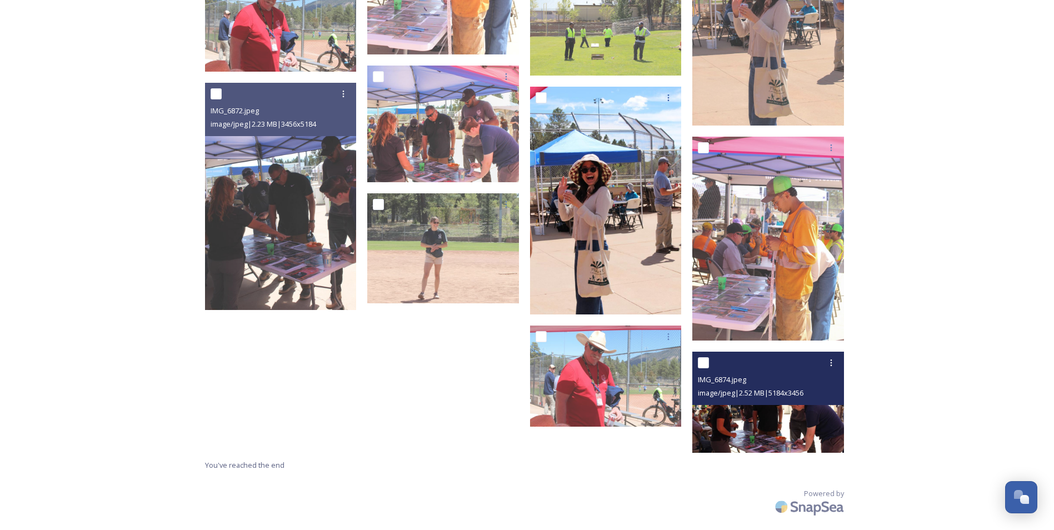
click at [754, 430] on img at bounding box center [769, 402] width 152 height 101
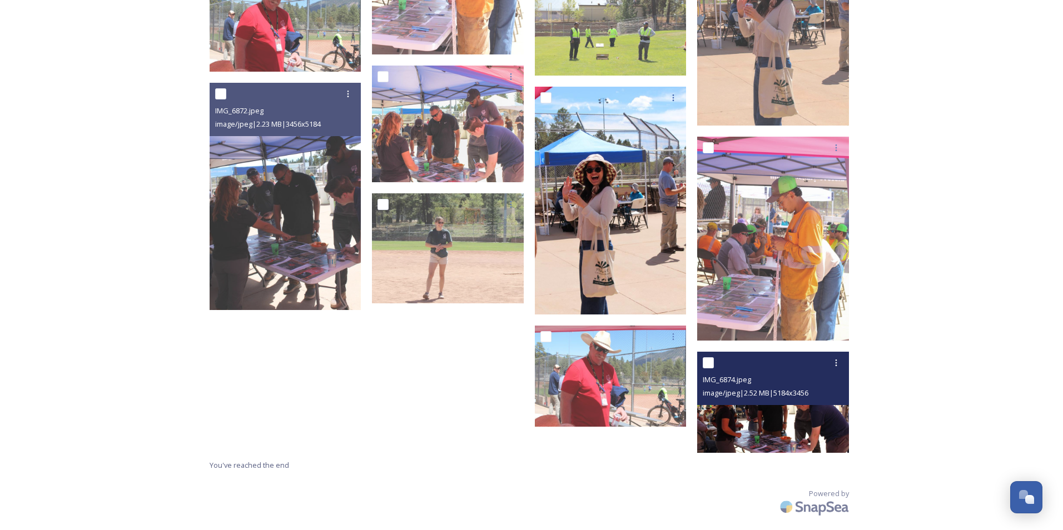
scroll to position [5733, 0]
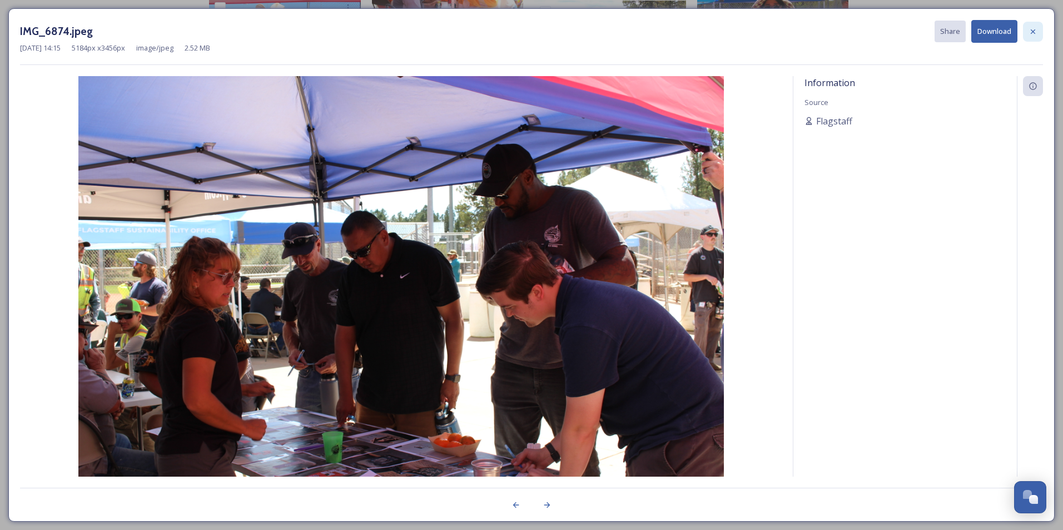
click at [1034, 38] on div at bounding box center [1033, 32] width 20 height 20
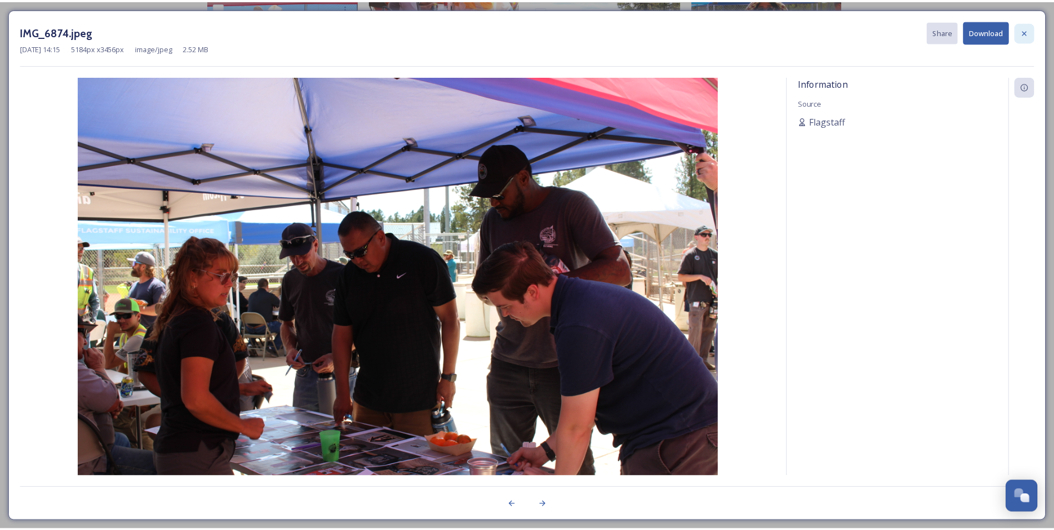
scroll to position [5759, 0]
